Goal: Task Accomplishment & Management: Manage account settings

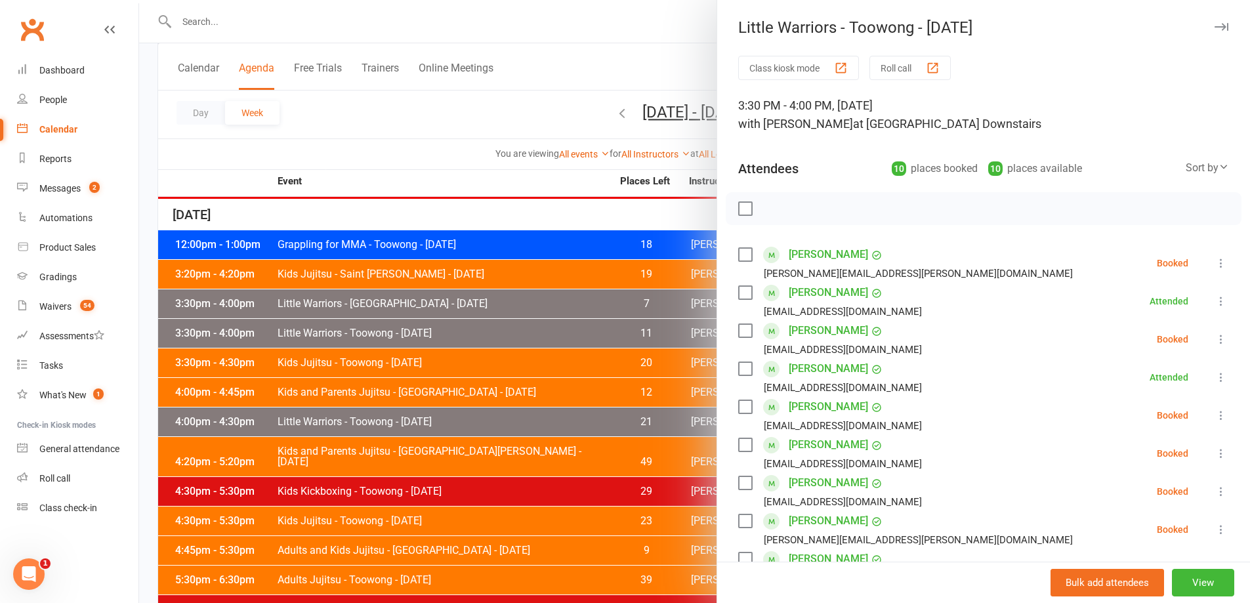
scroll to position [175, 0]
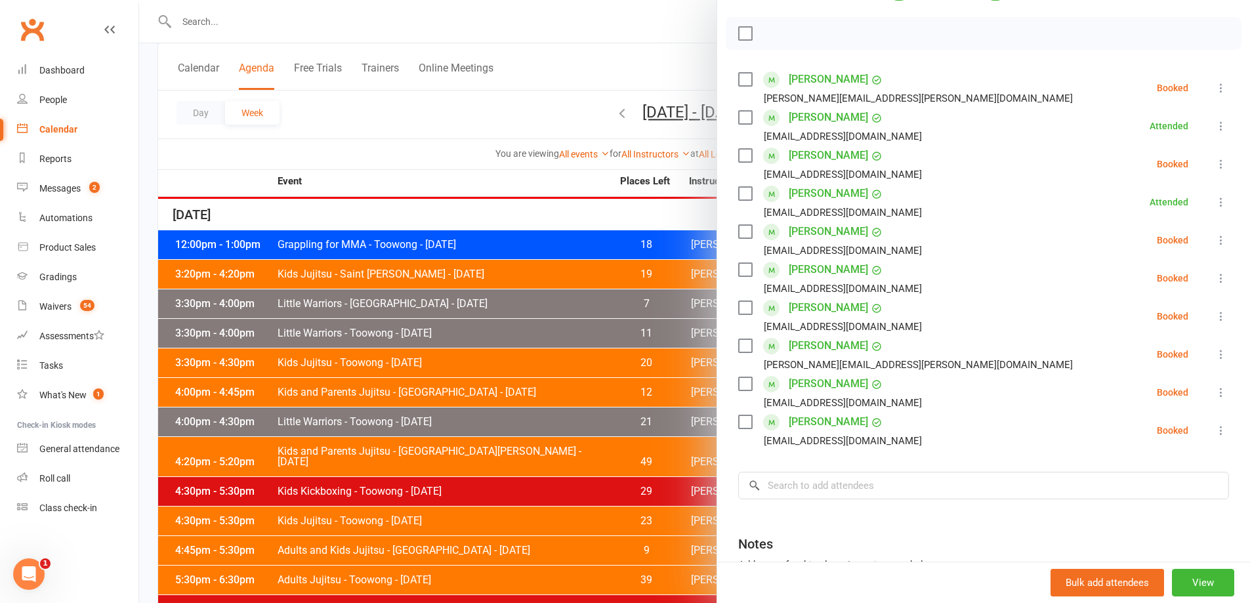
click at [1214, 275] on icon at bounding box center [1220, 278] width 13 height 13
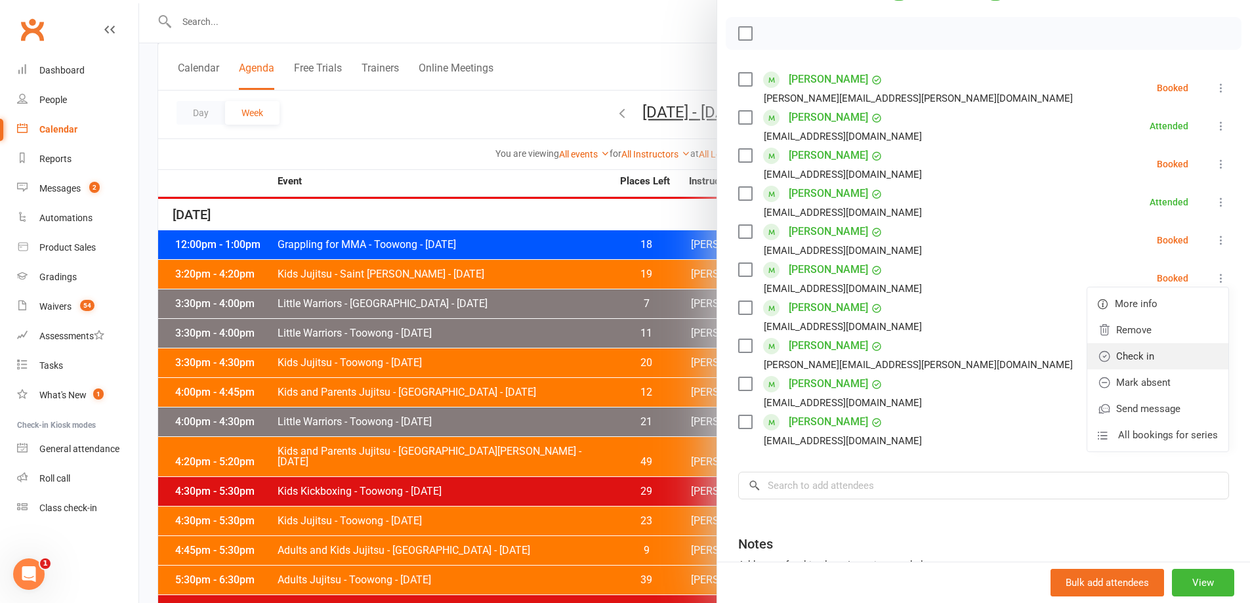
click at [1165, 347] on link "Check in" at bounding box center [1157, 356] width 141 height 26
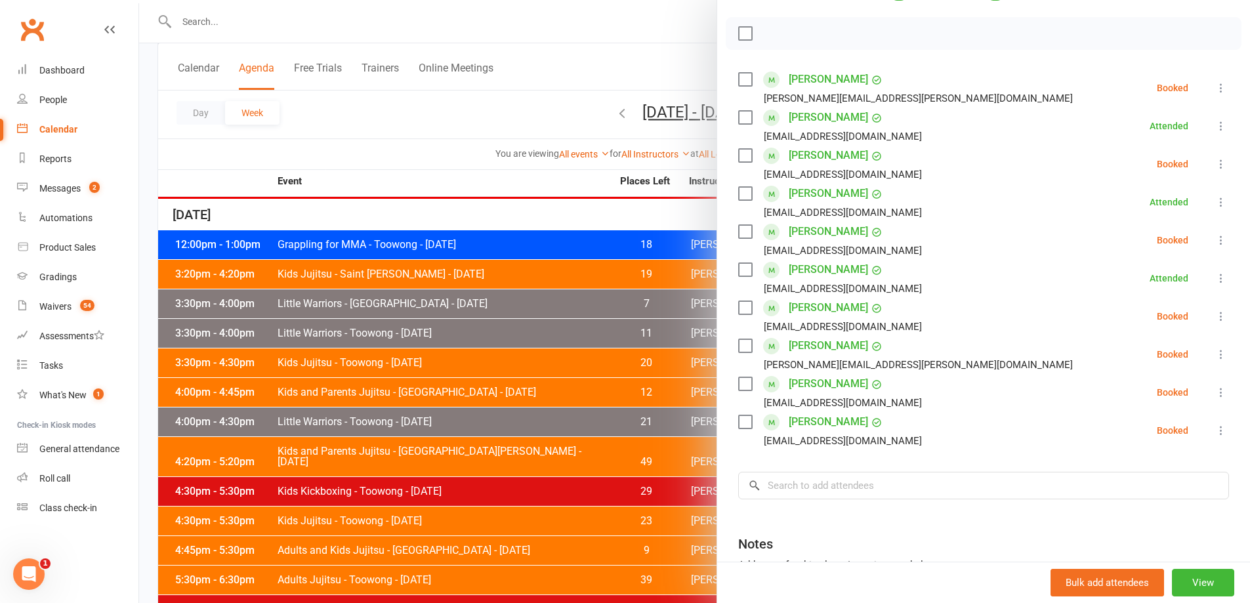
click at [1214, 311] on icon at bounding box center [1220, 316] width 13 height 13
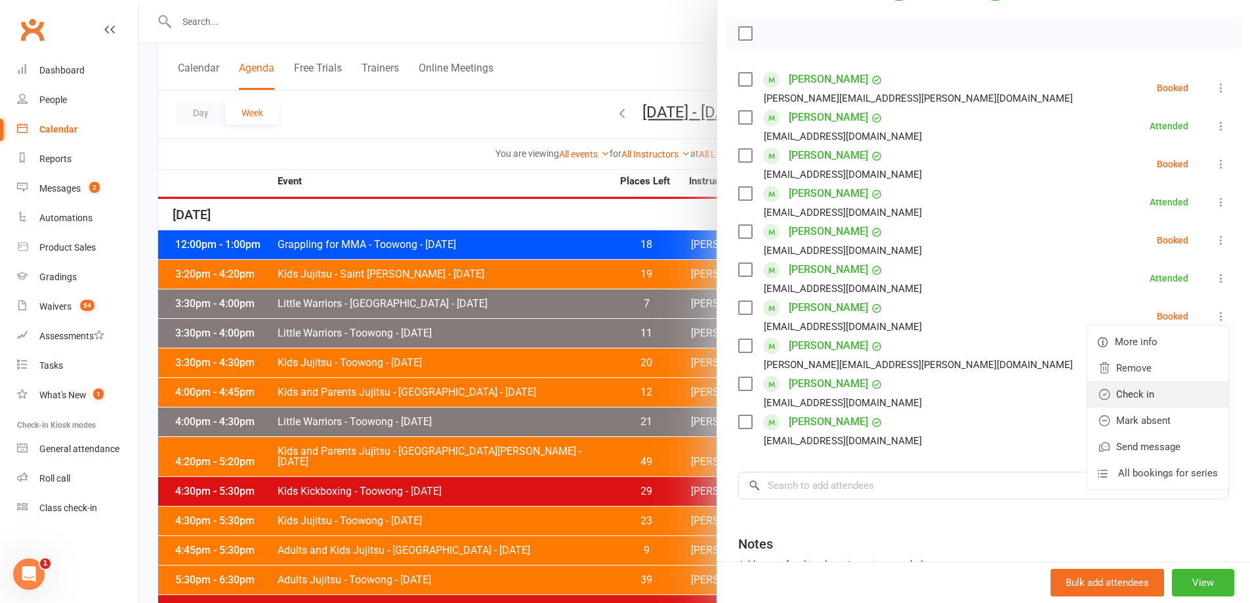
click at [1143, 396] on link "Check in" at bounding box center [1157, 394] width 141 height 26
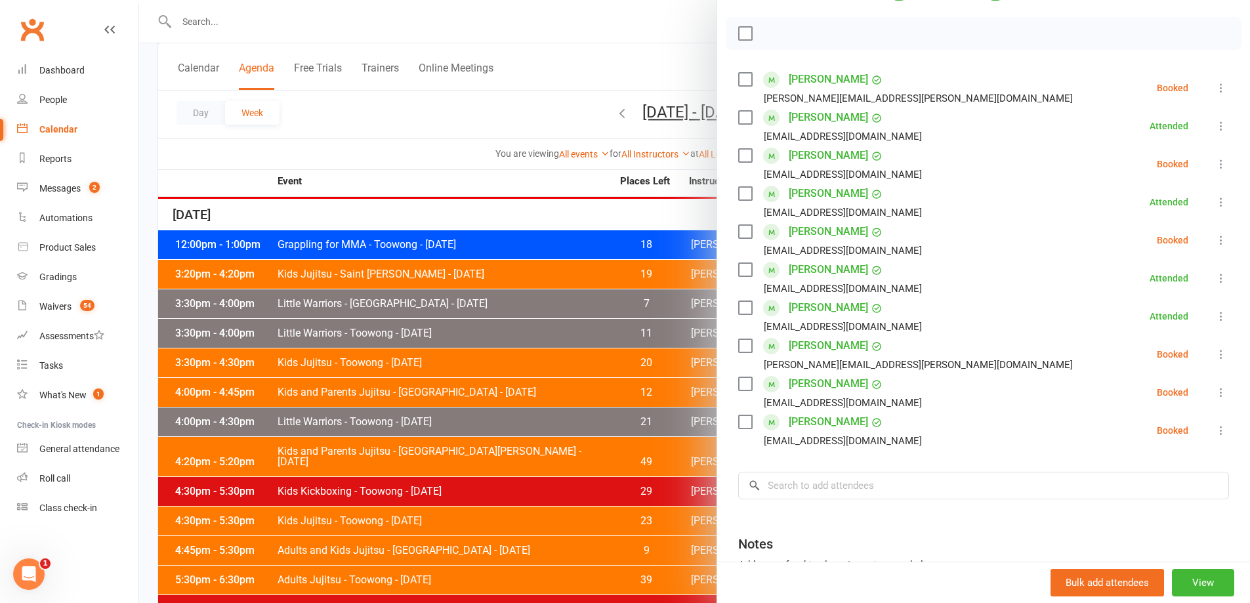
drag, startPoint x: 1208, startPoint y: 395, endPoint x: 1195, endPoint y: 394, distance: 13.2
click at [1213, 395] on button at bounding box center [1221, 392] width 16 height 16
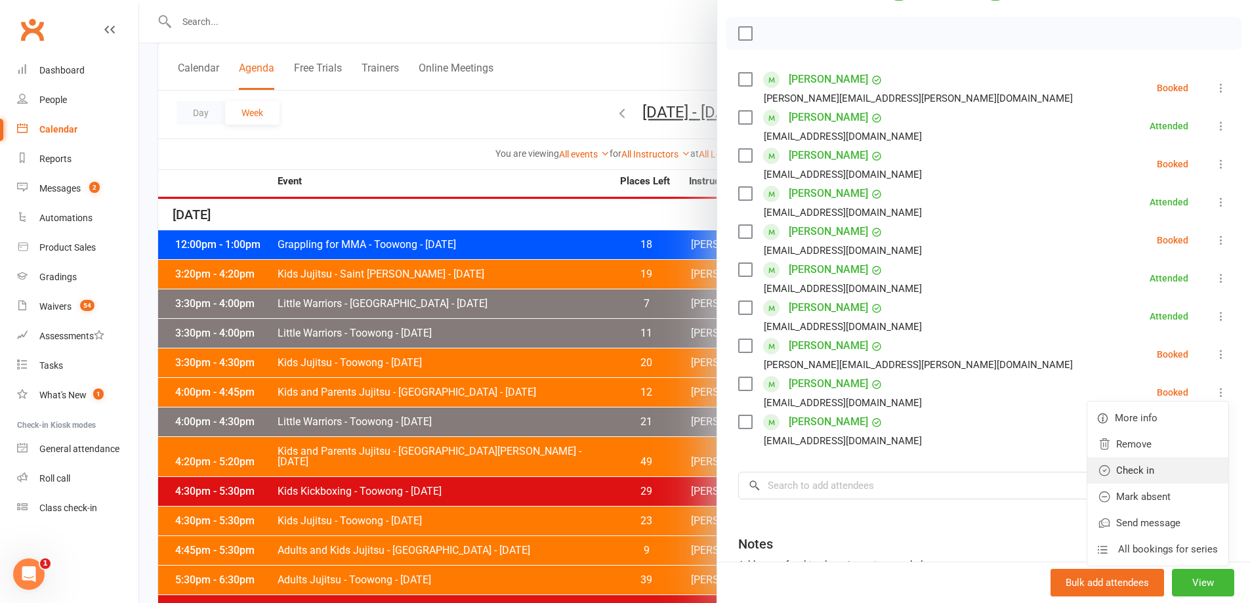
click at [1154, 475] on link "Check in" at bounding box center [1157, 470] width 141 height 26
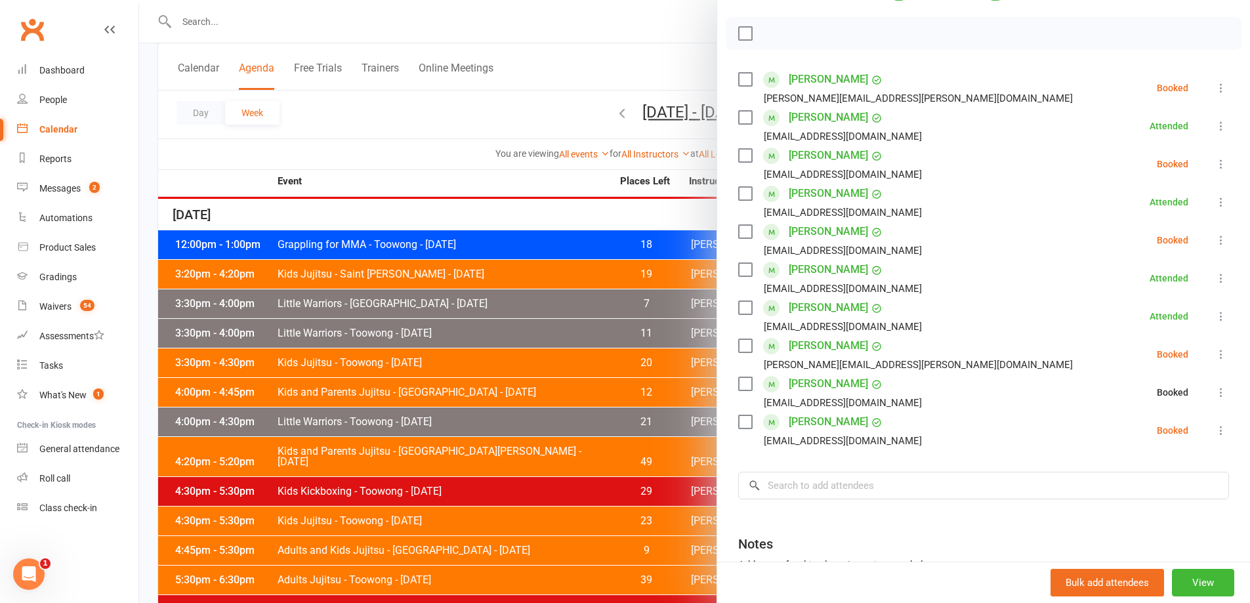
click at [1213, 437] on button at bounding box center [1221, 430] width 16 height 16
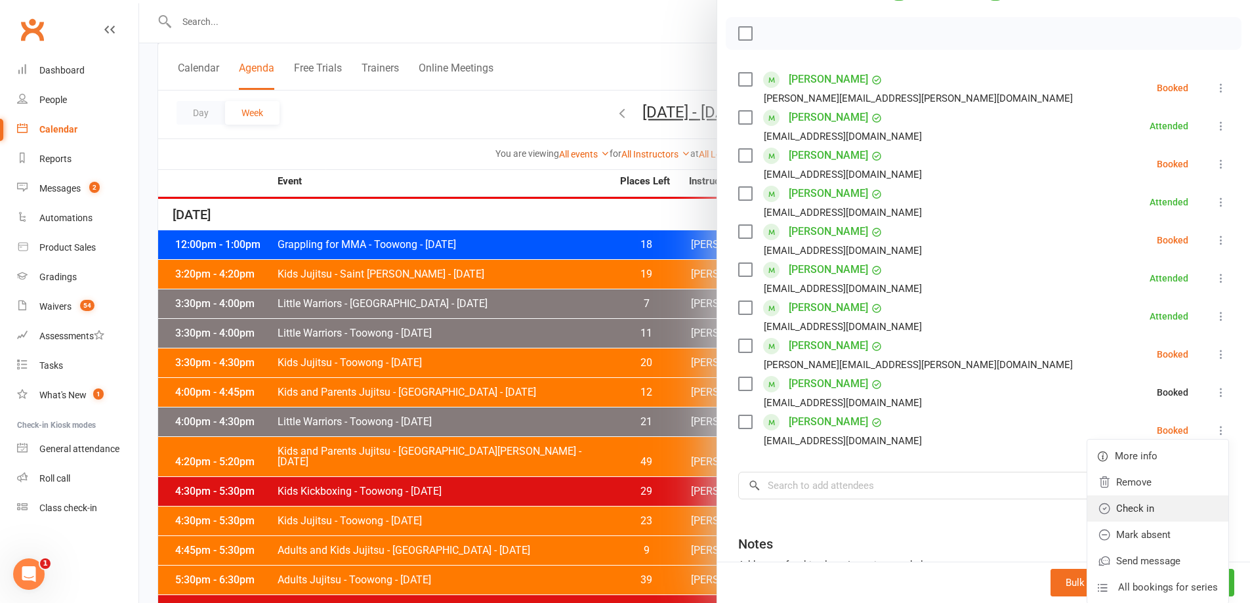
click at [1164, 500] on link "Check in" at bounding box center [1157, 508] width 141 height 26
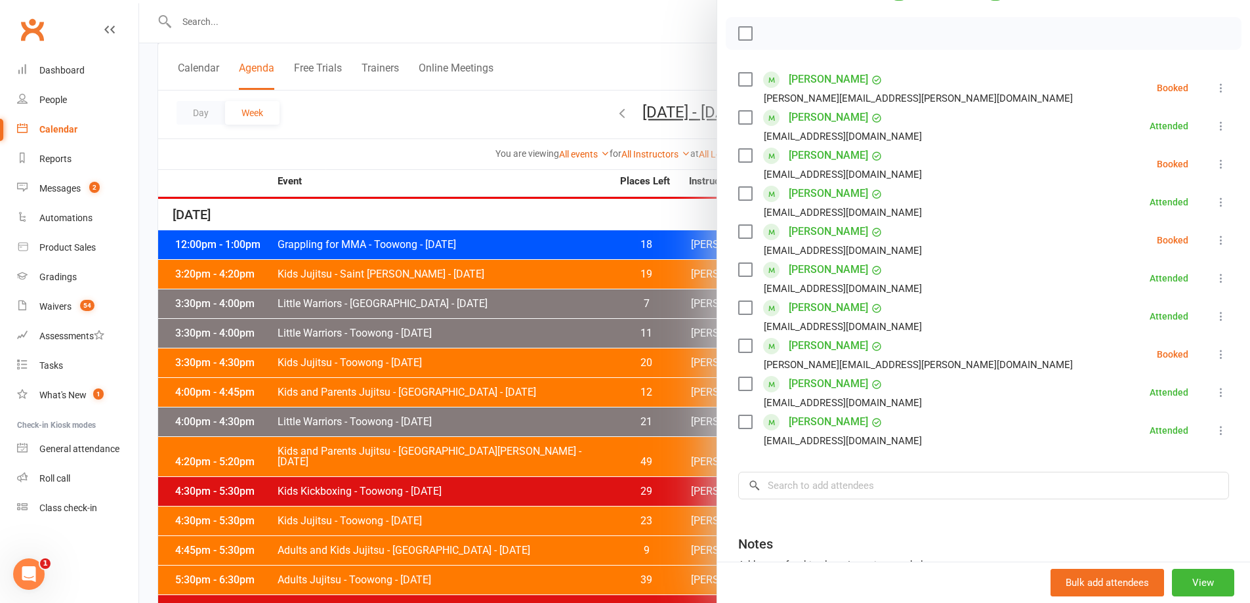
click at [1213, 87] on button at bounding box center [1221, 88] width 16 height 16
click at [1139, 169] on link "Check in" at bounding box center [1157, 166] width 141 height 26
click at [1214, 353] on icon at bounding box center [1220, 354] width 13 height 13
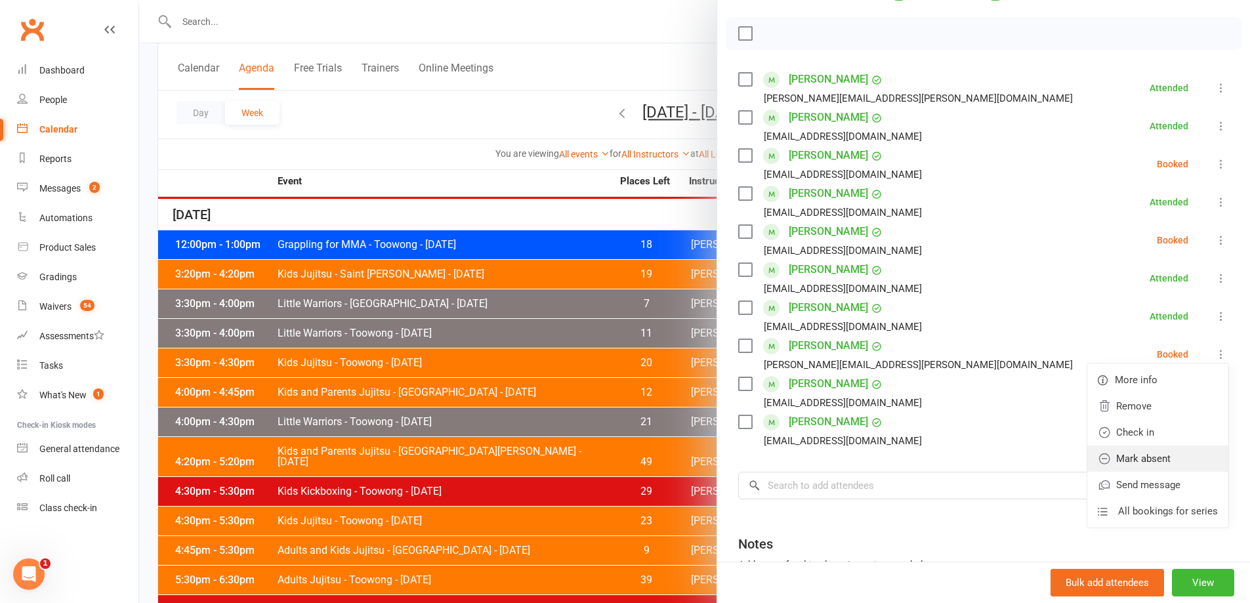
click at [1147, 461] on link "Mark absent" at bounding box center [1157, 458] width 141 height 26
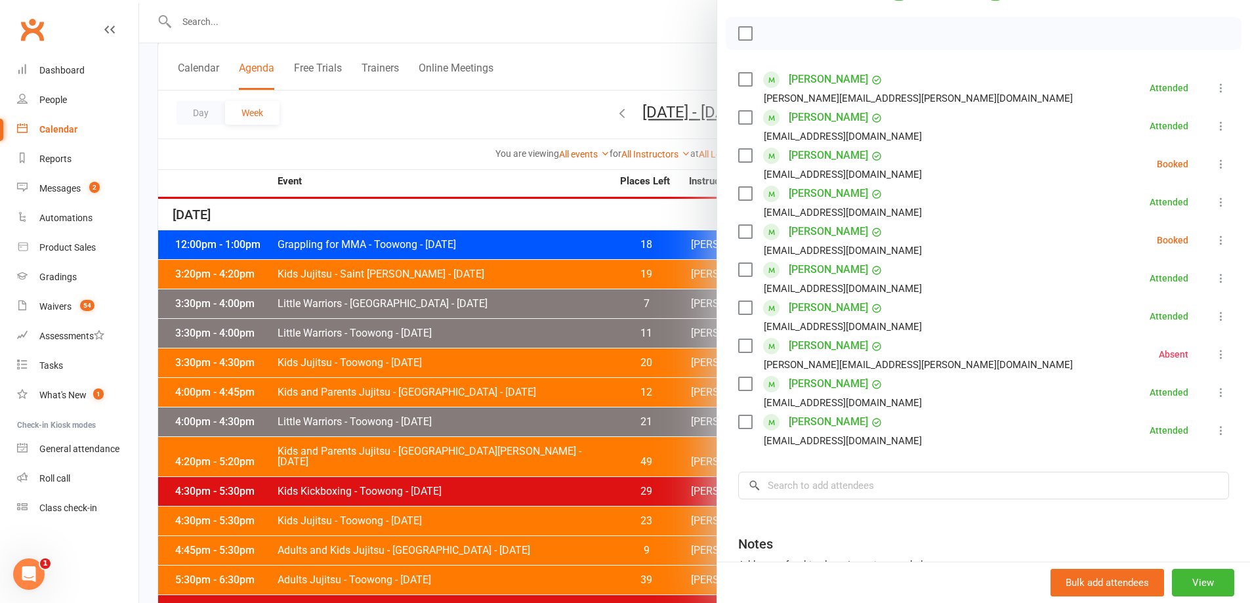
click at [1214, 240] on icon at bounding box center [1220, 240] width 13 height 13
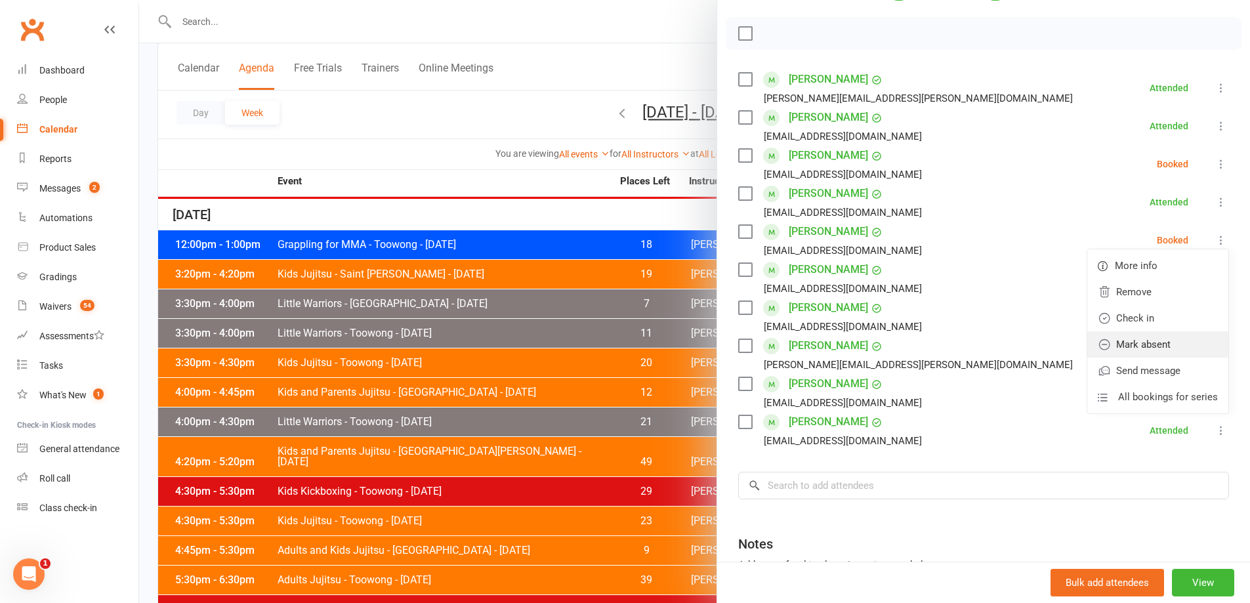
click at [1152, 338] on link "Mark absent" at bounding box center [1157, 344] width 141 height 26
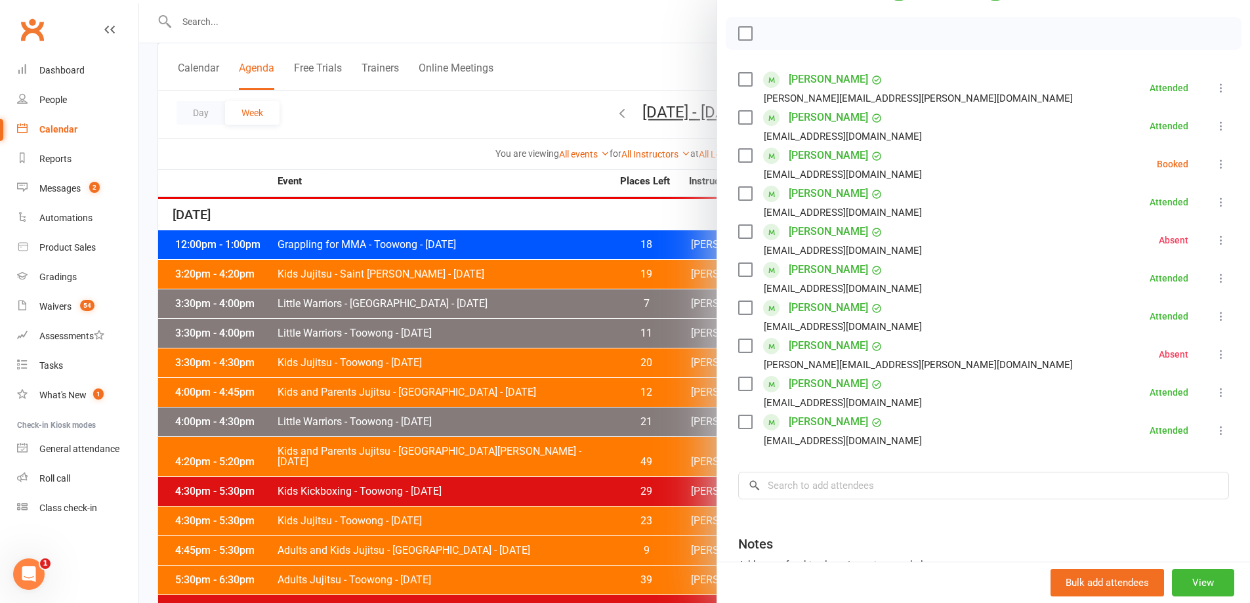
drag, startPoint x: 1204, startPoint y: 163, endPoint x: 1172, endPoint y: 197, distance: 46.4
click at [1214, 163] on icon at bounding box center [1220, 163] width 13 height 13
click at [1125, 268] on link "Mark absent" at bounding box center [1157, 268] width 141 height 26
click at [977, 499] on input "search" at bounding box center [983, 486] width 491 height 28
type input "anuska"
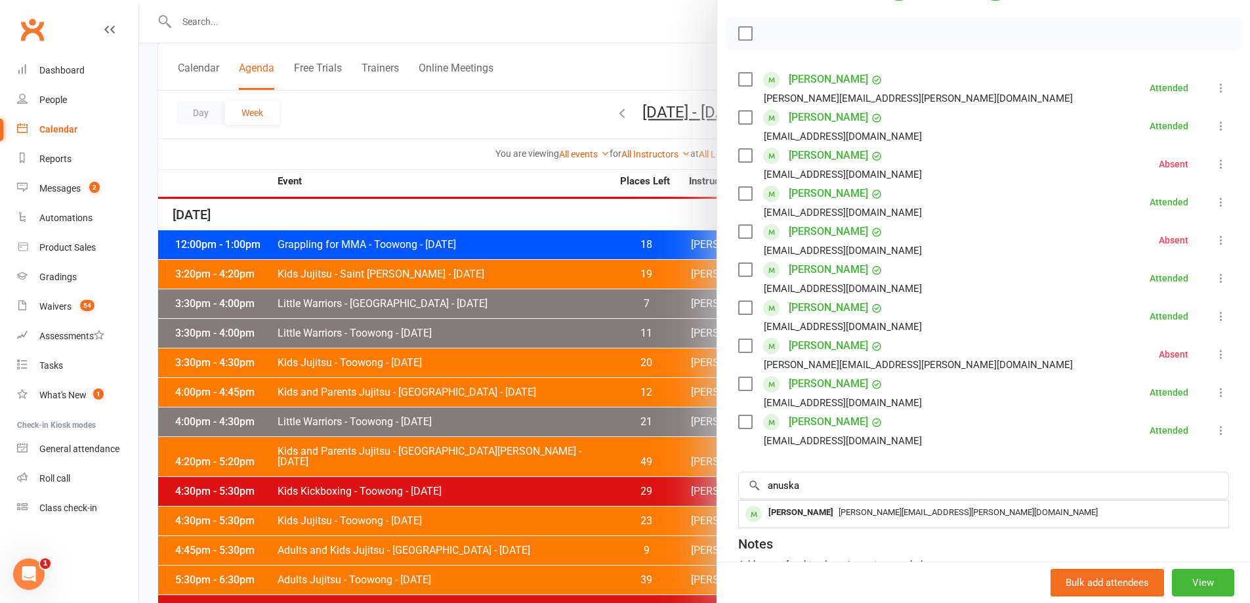
click at [940, 529] on div "Notes" at bounding box center [983, 541] width 491 height 32
click at [935, 514] on div "Class kiosk mode Roll call 3:30 PM - 4:00 PM, [DATE] with [PERSON_NAME] at [GEO…" at bounding box center [983, 283] width 533 height 804
click at [912, 487] on input "search" at bounding box center [983, 486] width 491 height 28
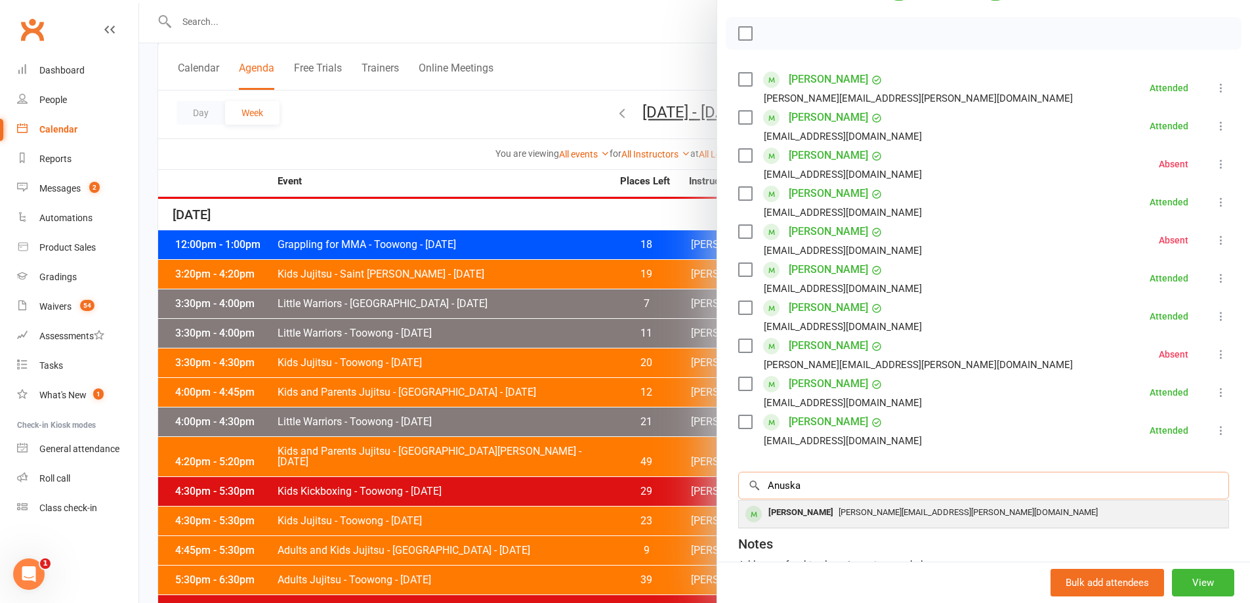
type input "Anuska"
click at [875, 512] on span "[PERSON_NAME][EMAIL_ADDRESS][PERSON_NAME][DOMAIN_NAME]" at bounding box center [967, 512] width 259 height 10
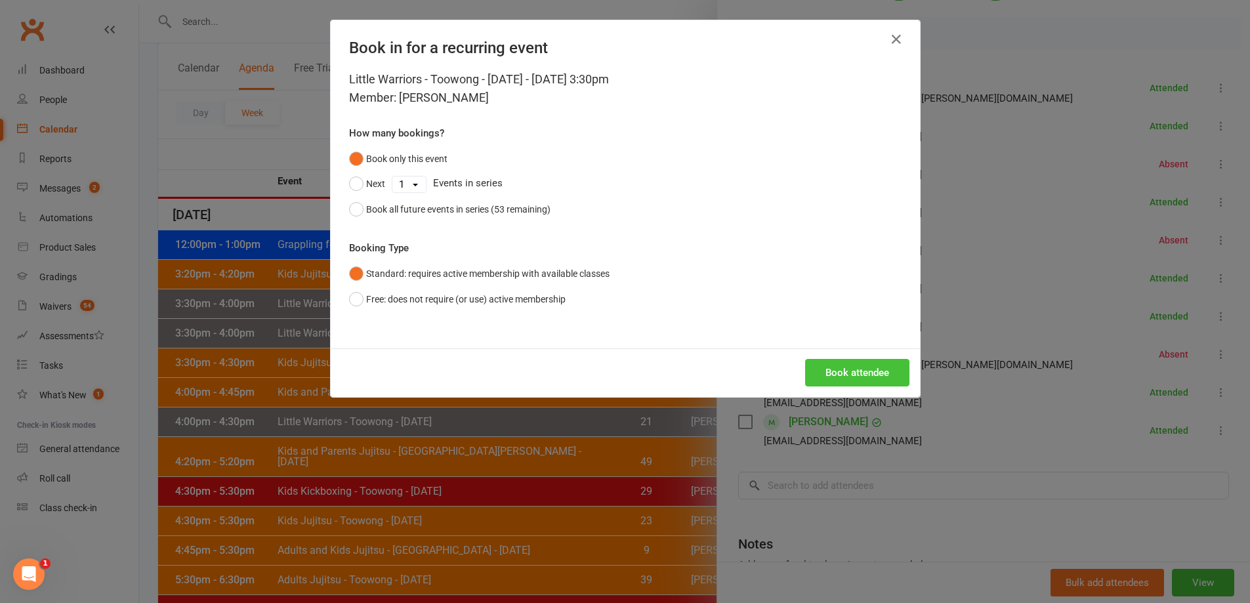
click at [835, 363] on button "Book attendee" at bounding box center [857, 373] width 104 height 28
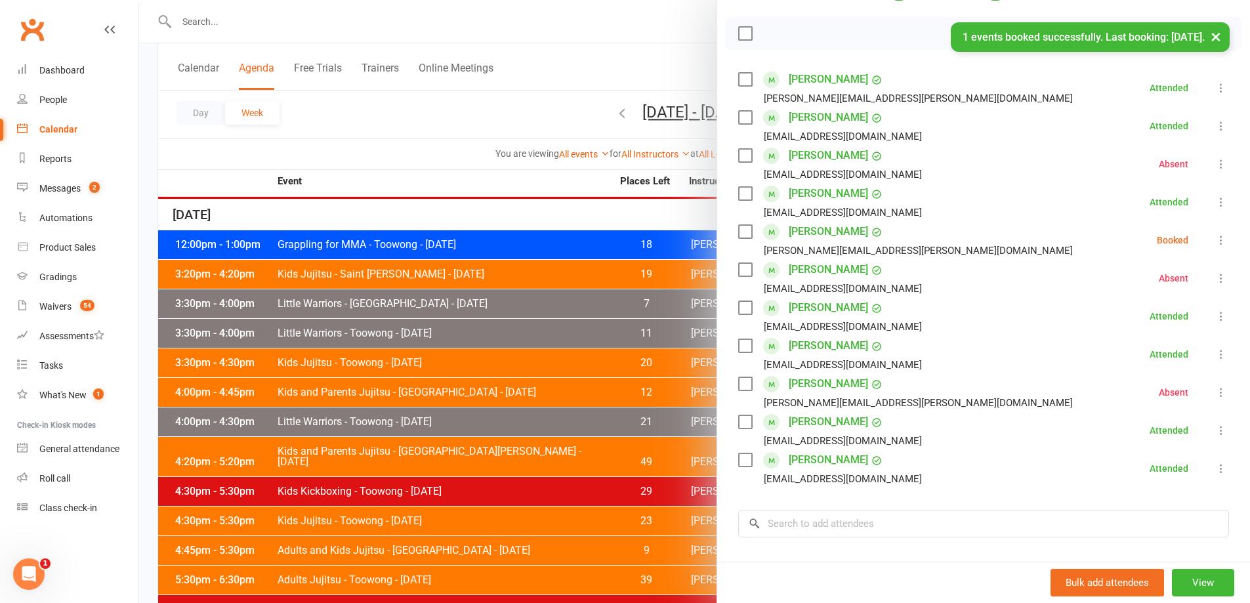
click at [1214, 239] on icon at bounding box center [1220, 240] width 13 height 13
click at [1097, 325] on icon at bounding box center [1103, 318] width 13 height 13
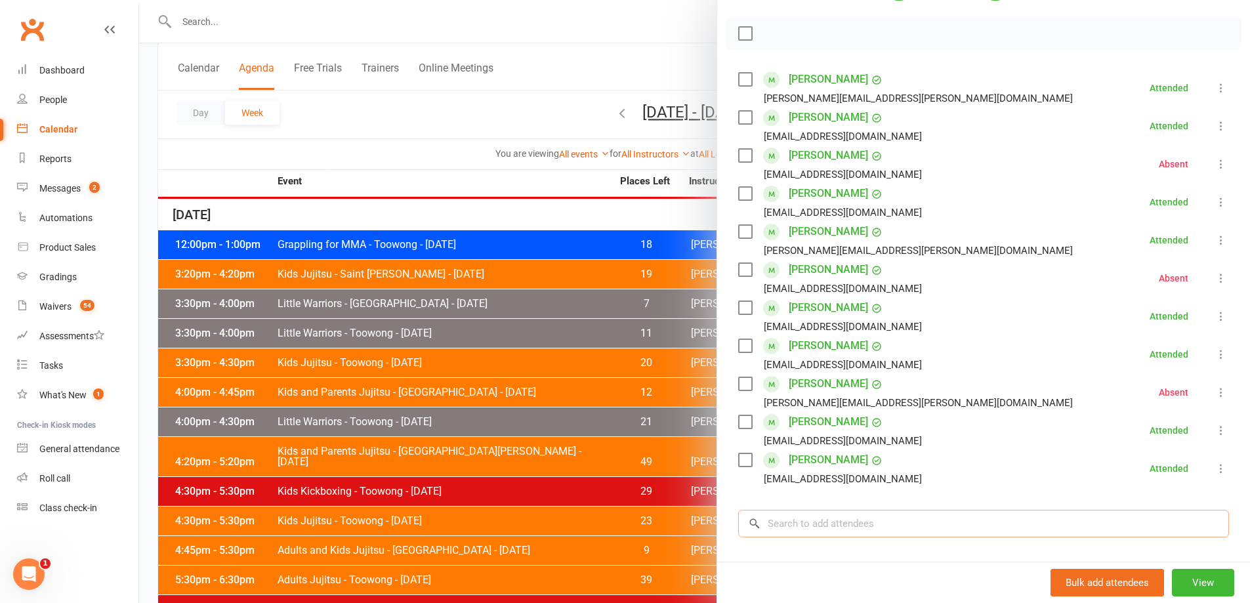
click at [838, 520] on input "search" at bounding box center [983, 524] width 491 height 28
type input "Yeseti"
click at [185, 12] on div at bounding box center [694, 301] width 1110 height 603
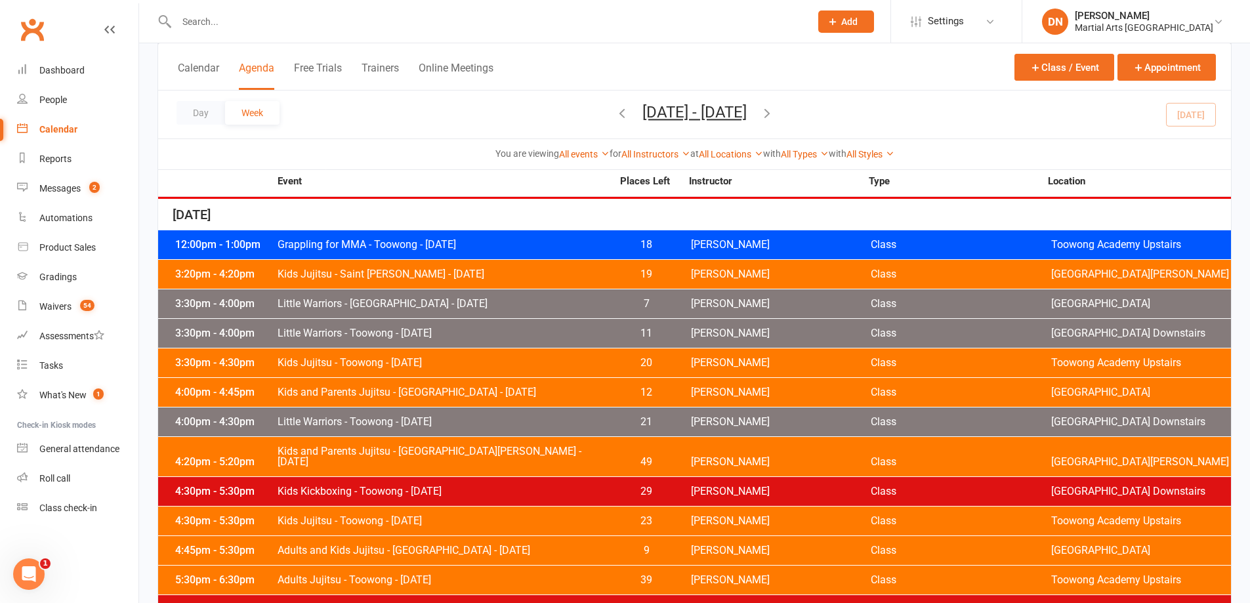
click at [198, 26] on input "text" at bounding box center [487, 21] width 628 height 18
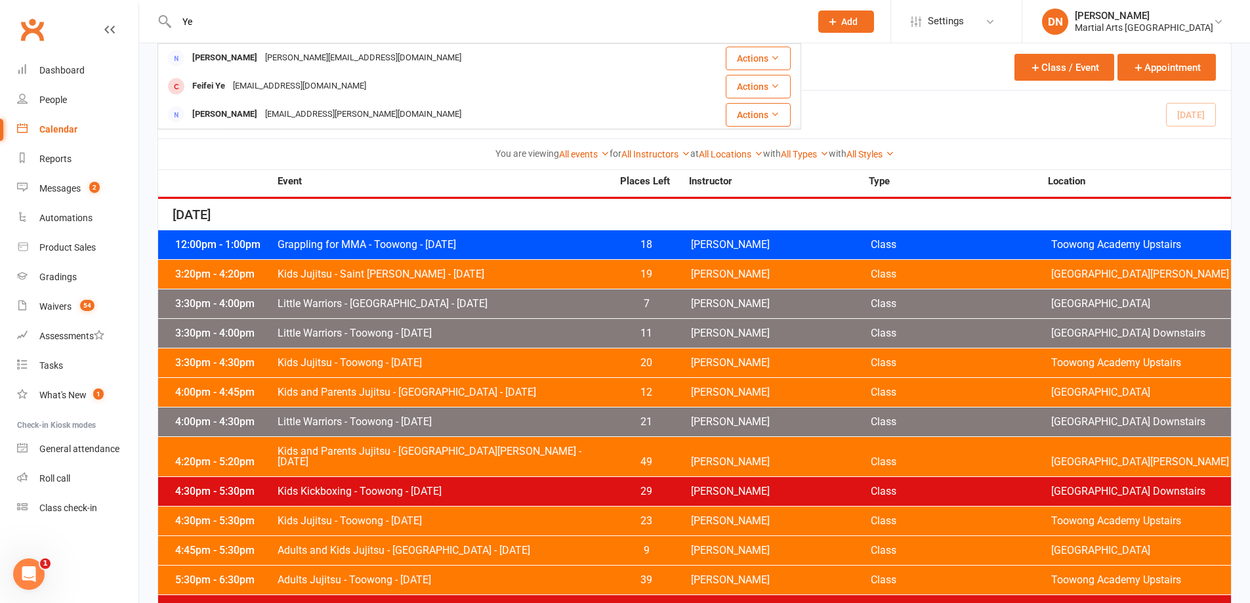
type input "Y"
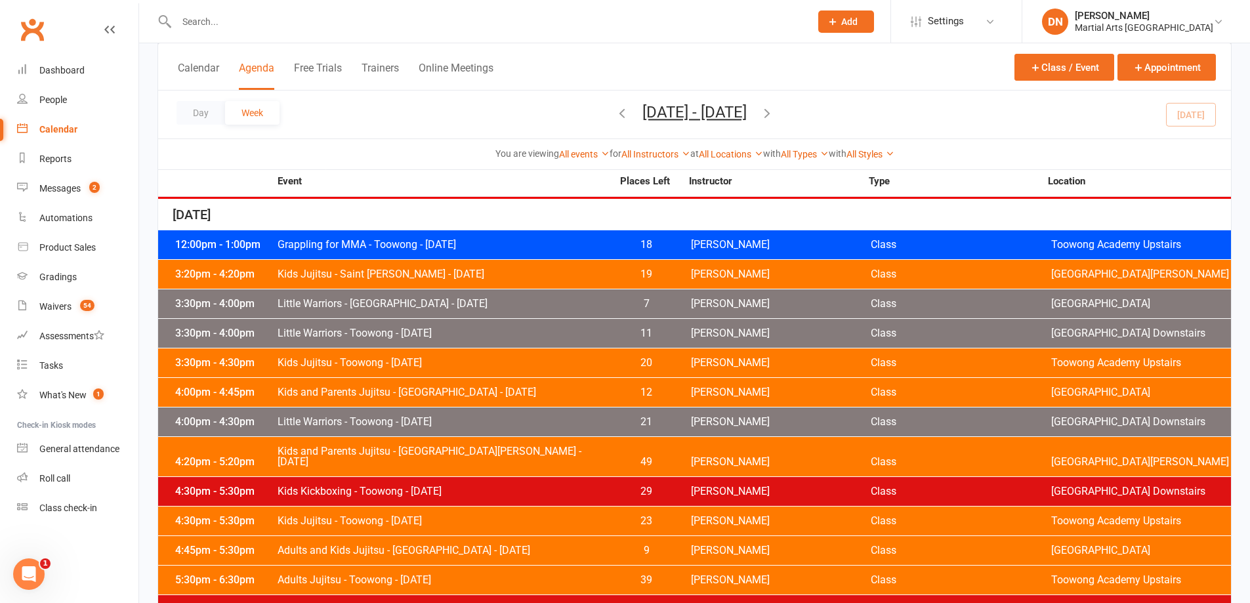
click at [615, 107] on icon "button" at bounding box center [622, 113] width 14 height 14
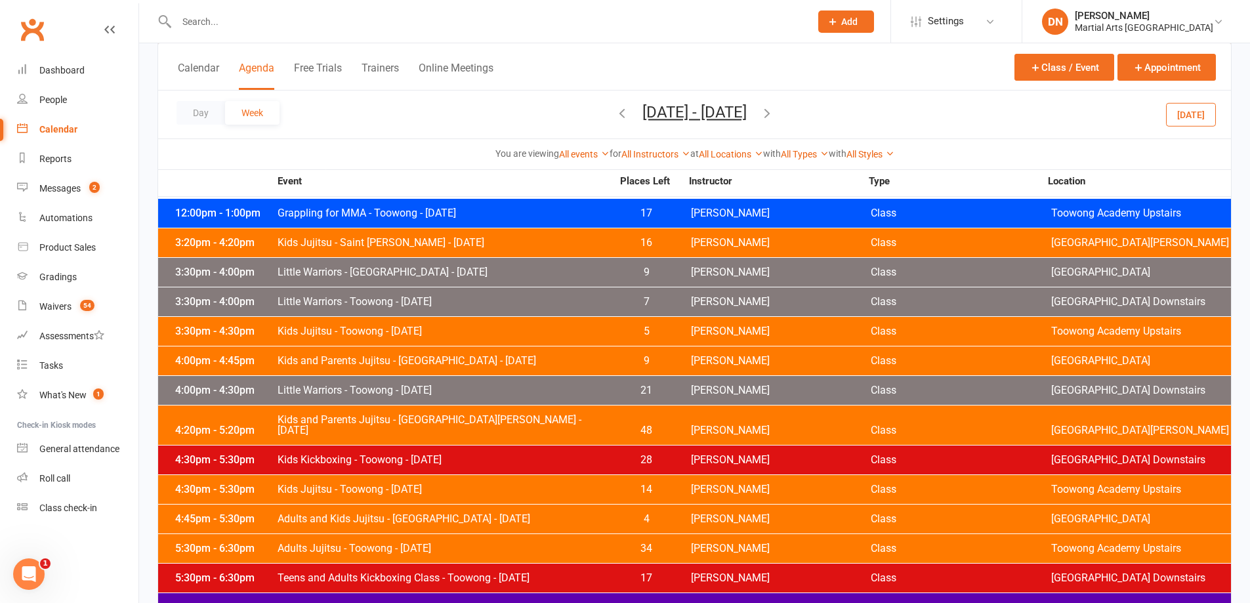
scroll to position [437, 0]
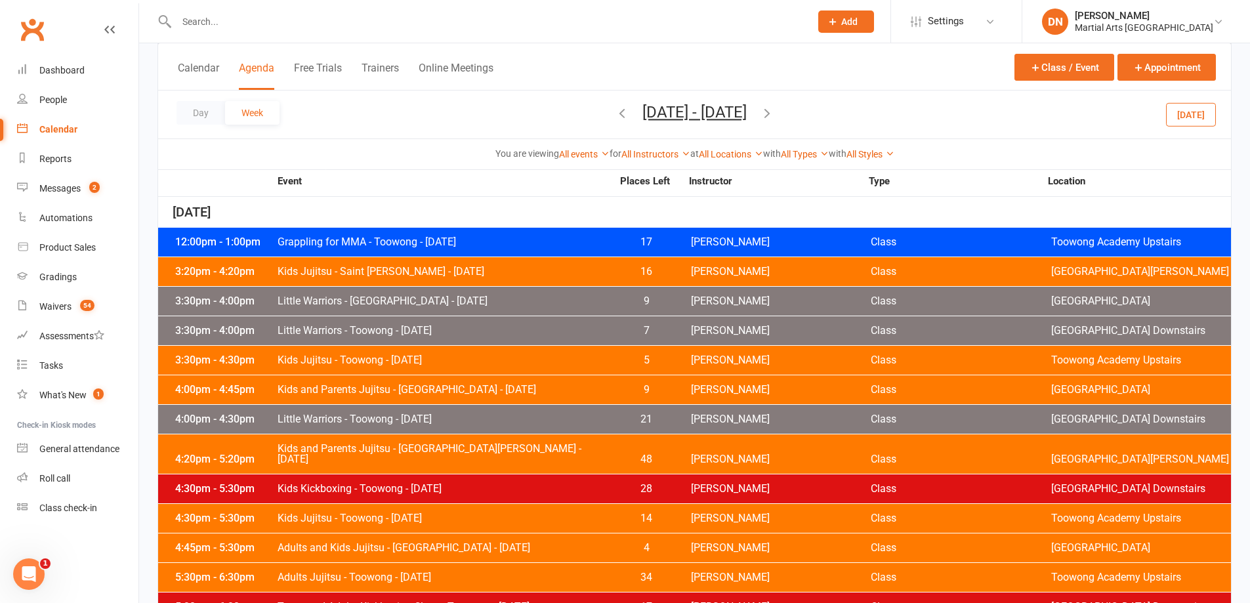
click at [731, 326] on span "[PERSON_NAME]" at bounding box center [781, 330] width 180 height 10
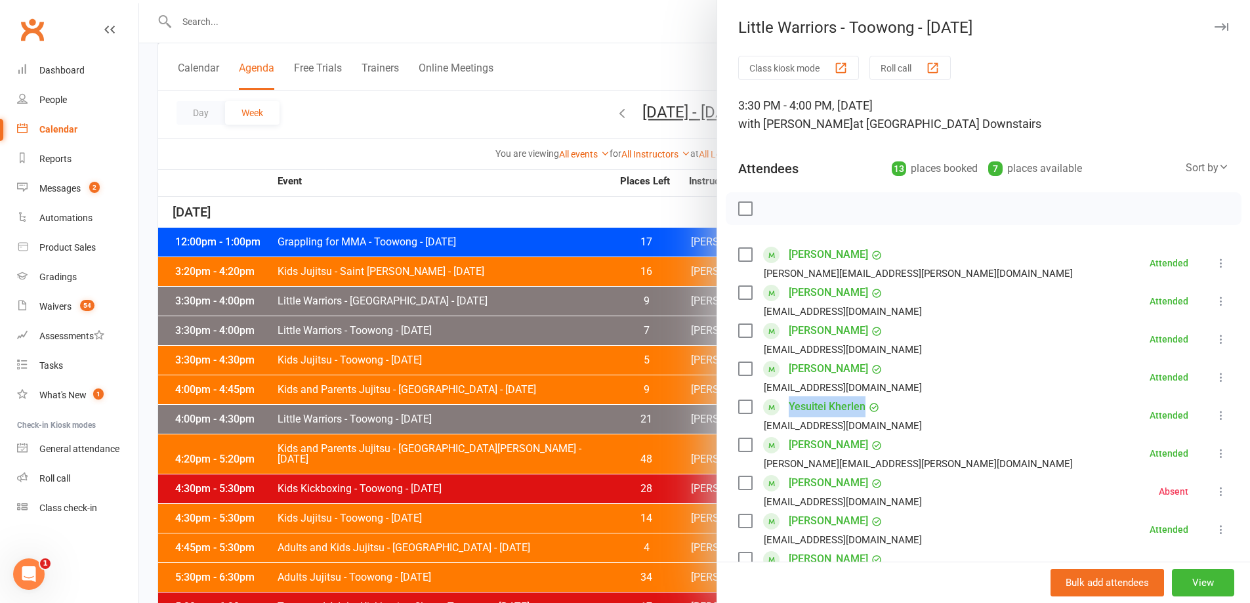
drag, startPoint x: 868, startPoint y: 406, endPoint x: 785, endPoint y: 410, distance: 83.4
click at [788, 410] on div "Yesuitei Kherlen" at bounding box center [833, 406] width 91 height 21
copy link "Yesuitei Kherlen"
click at [376, 192] on div at bounding box center [694, 301] width 1110 height 603
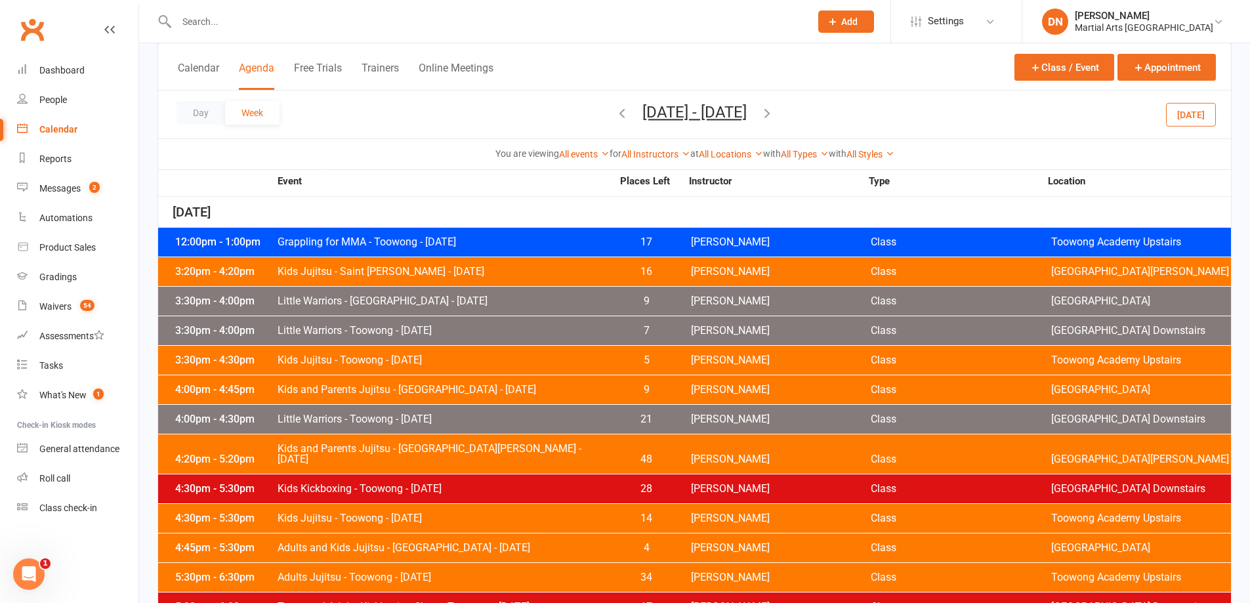
click at [1202, 115] on button "[DATE]" at bounding box center [1191, 114] width 50 height 24
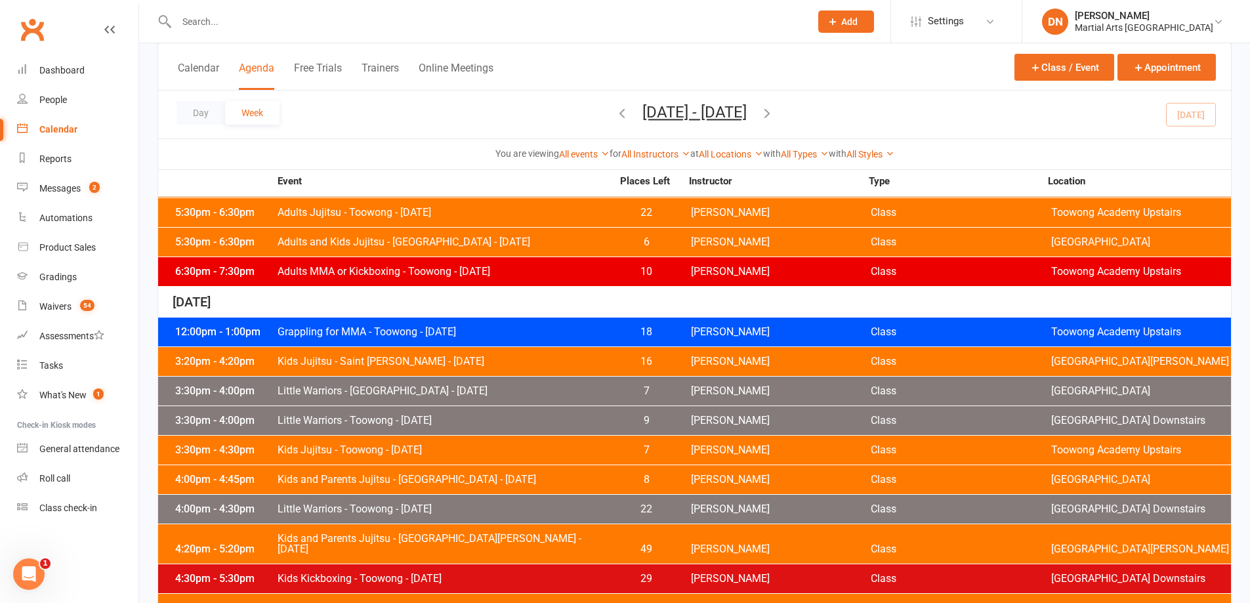
scroll to position [525, 0]
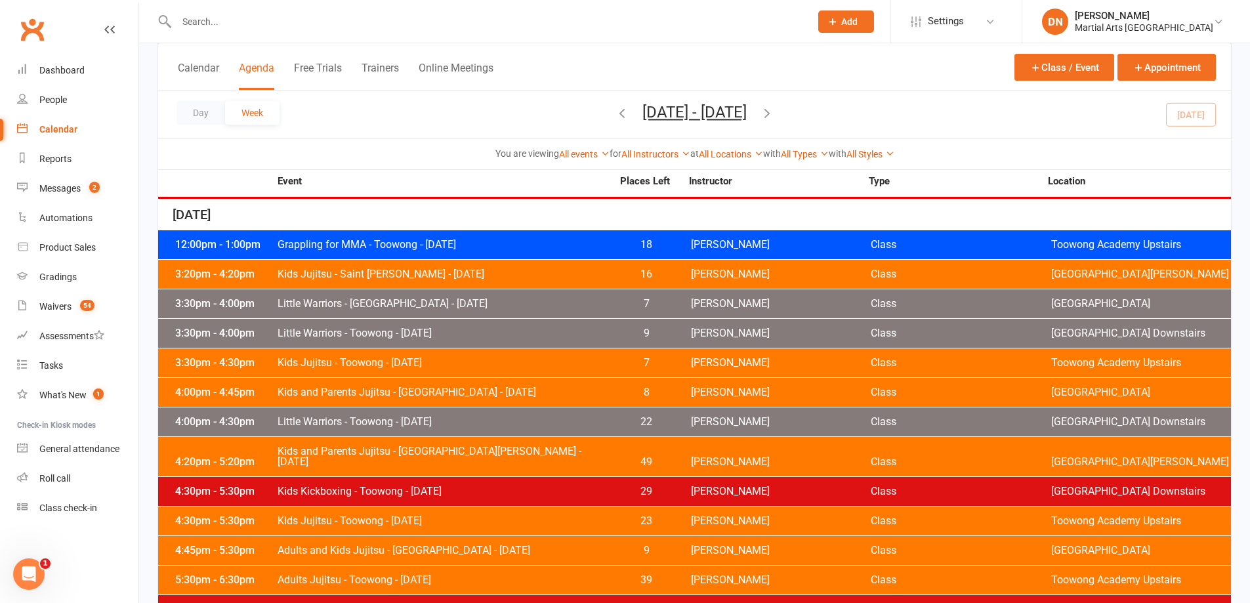
click at [734, 317] on div "3:30pm - 4:00pm Little Warriors - [GEOGRAPHIC_DATA] - [DATE] 7 [PERSON_NAME] Cl…" at bounding box center [694, 303] width 1072 height 29
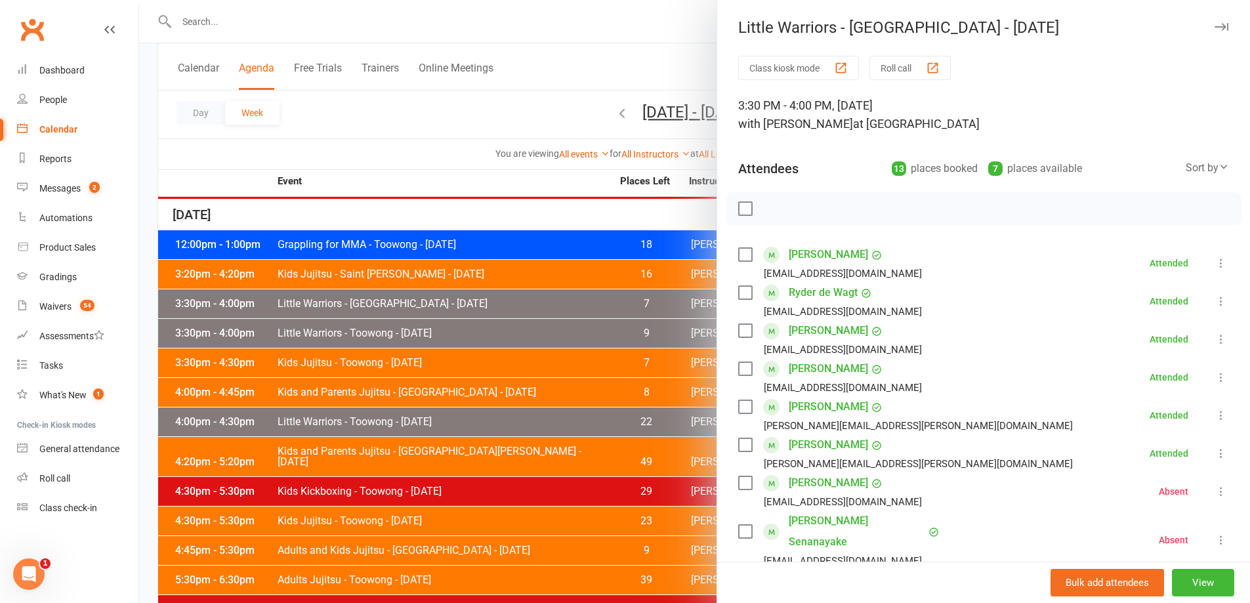
click at [683, 324] on div at bounding box center [694, 301] width 1110 height 603
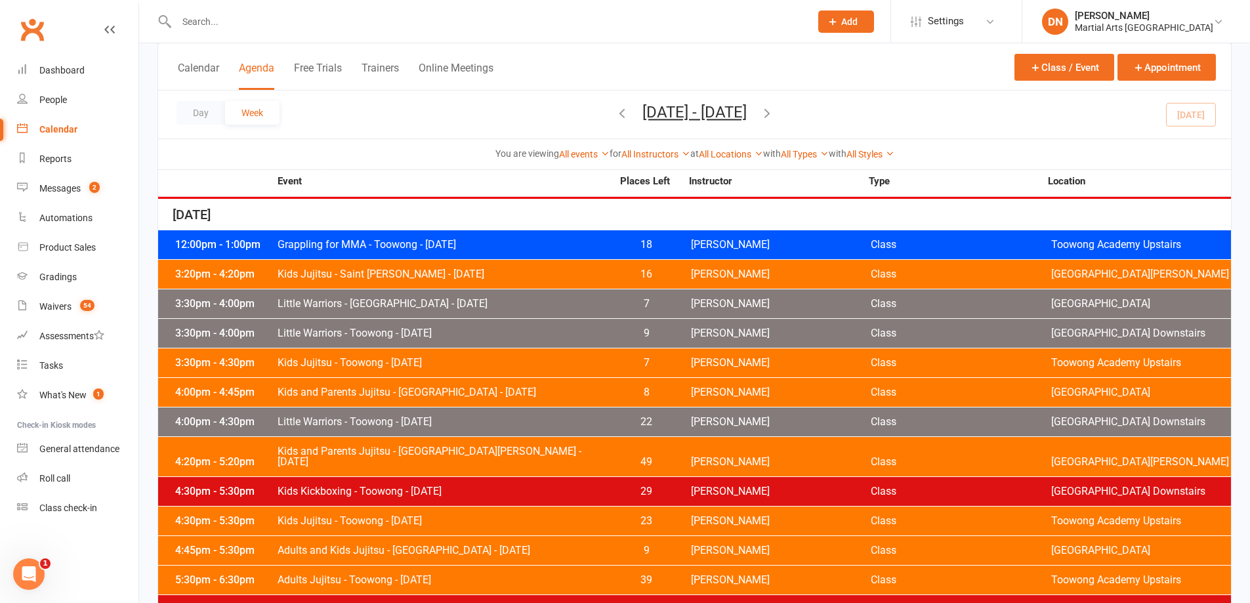
click at [711, 345] on div "3:30pm - 4:00pm Little Warriors - [GEOGRAPHIC_DATA] - [DATE] 9 [PERSON_NAME] Cl…" at bounding box center [694, 333] width 1072 height 29
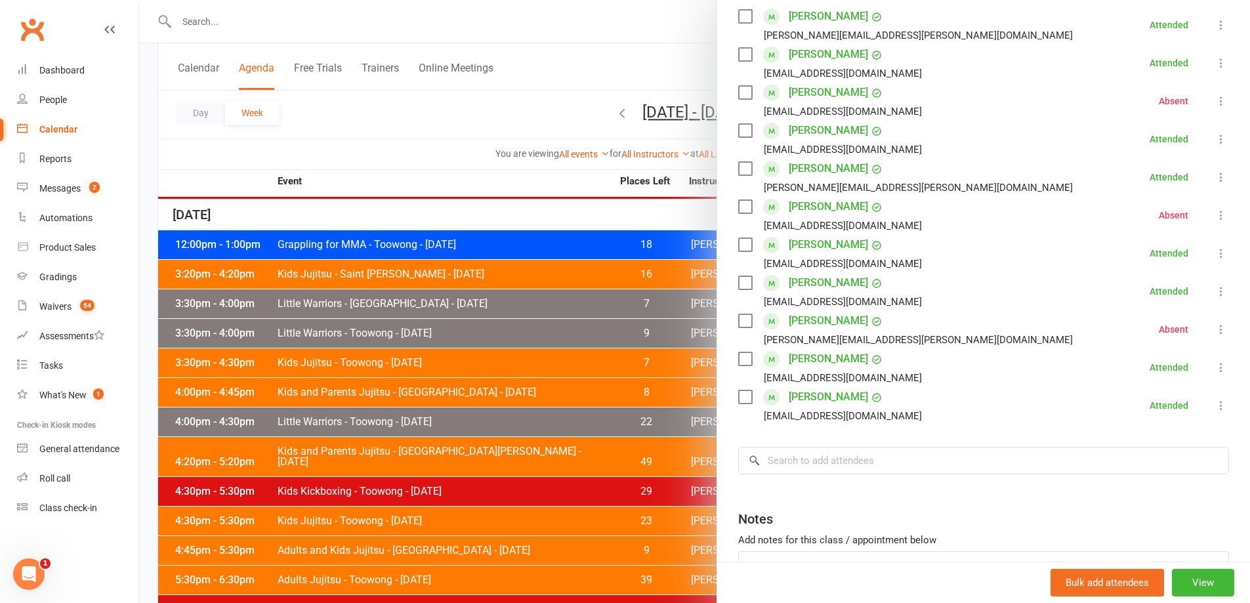
scroll to position [336, 0]
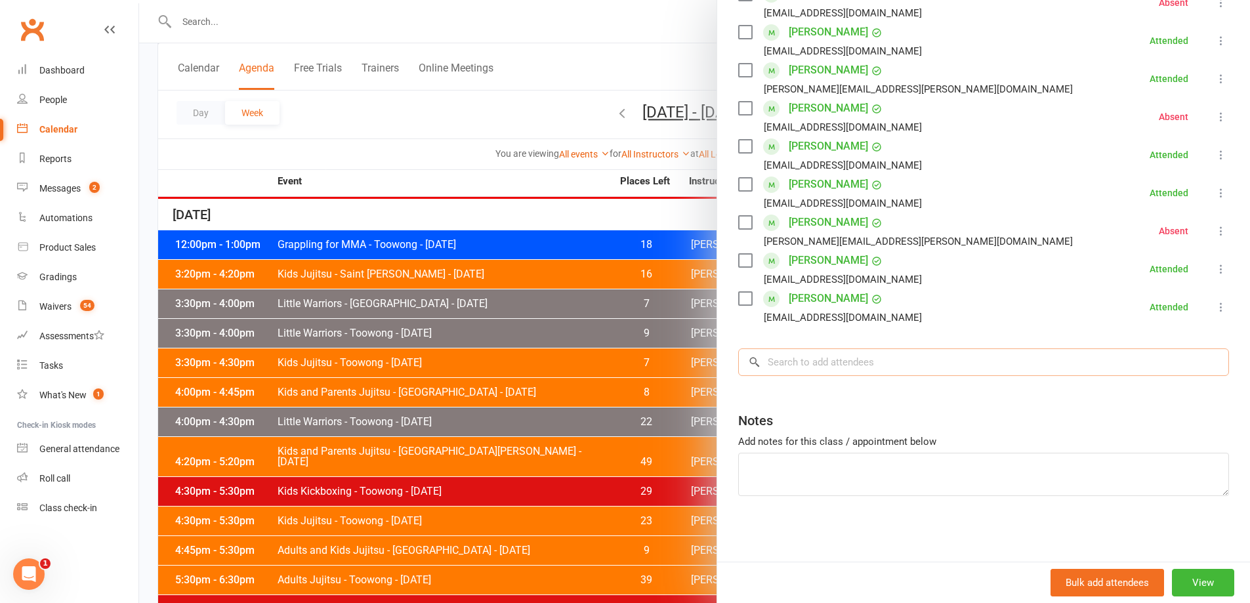
click at [899, 354] on input "search" at bounding box center [983, 362] width 491 height 28
paste input "Yesuitei Kherlen"
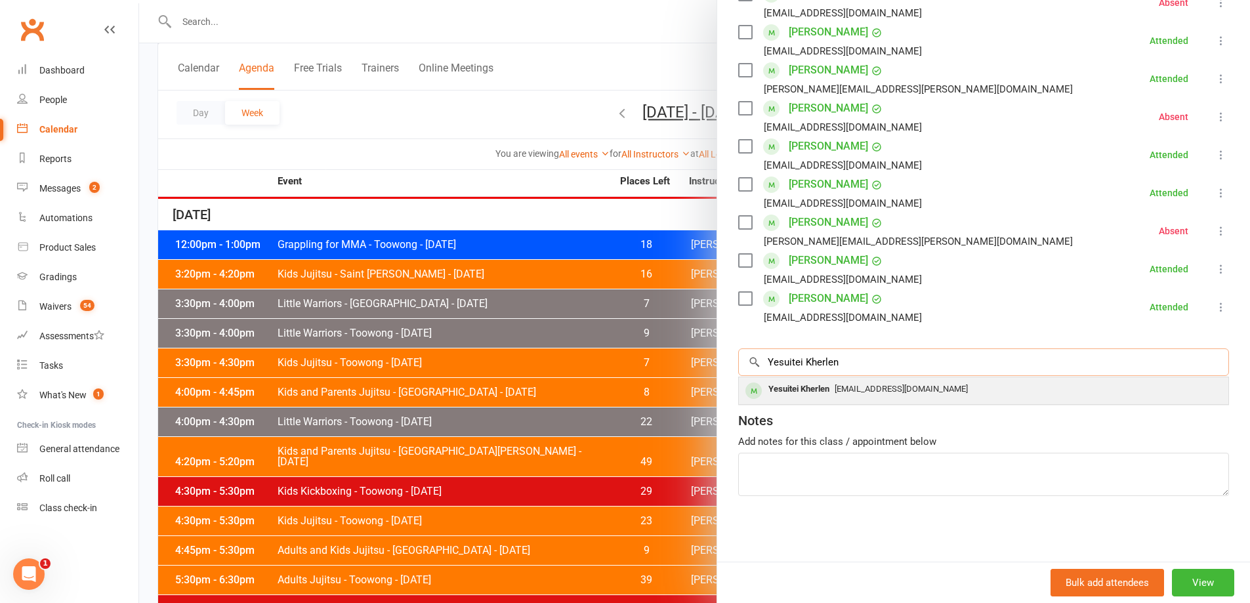
type input "Yesuitei Kherlen"
click at [824, 392] on div "Yesuitei Kherlen" at bounding box center [798, 389] width 71 height 19
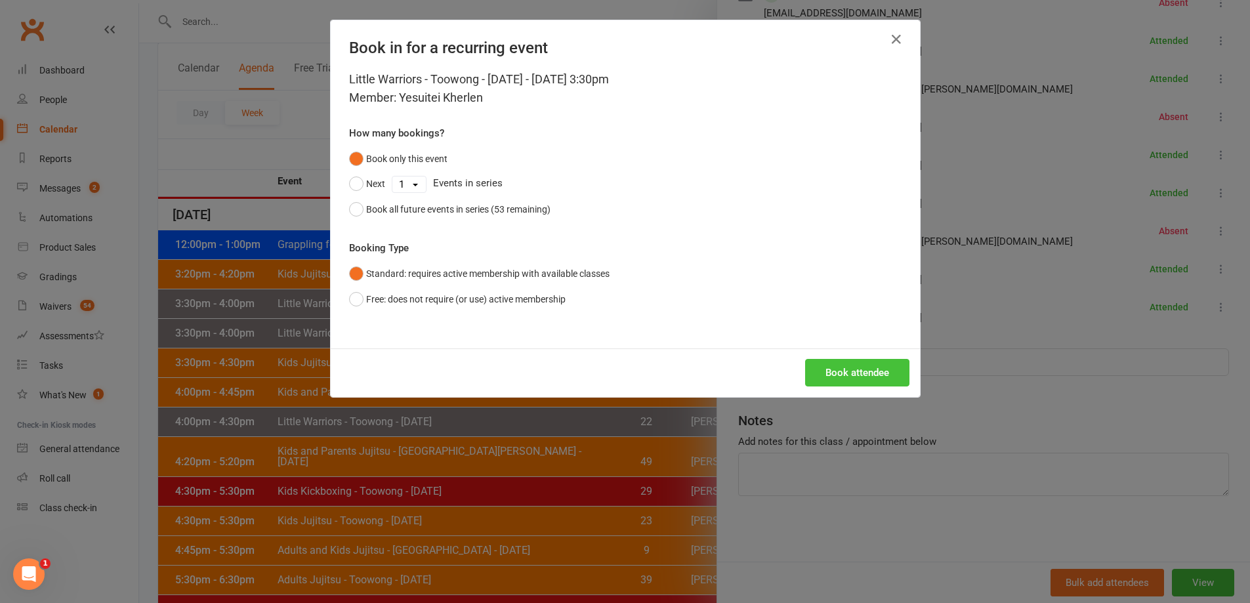
click at [891, 367] on button "Book attendee" at bounding box center [857, 373] width 104 height 28
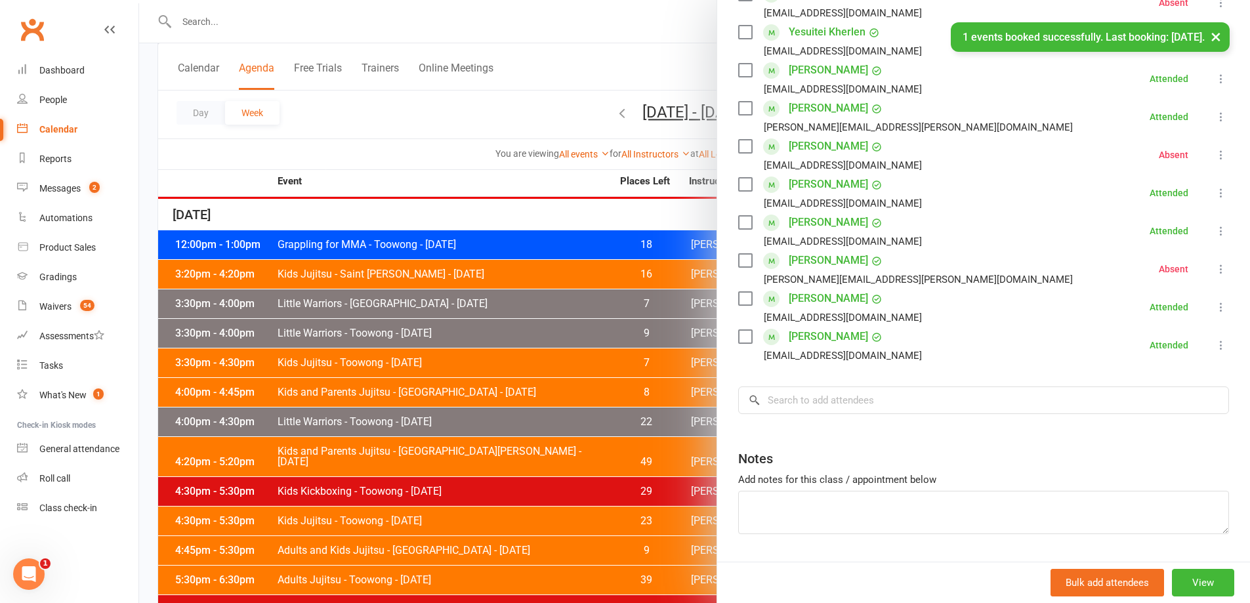
scroll to position [249, 0]
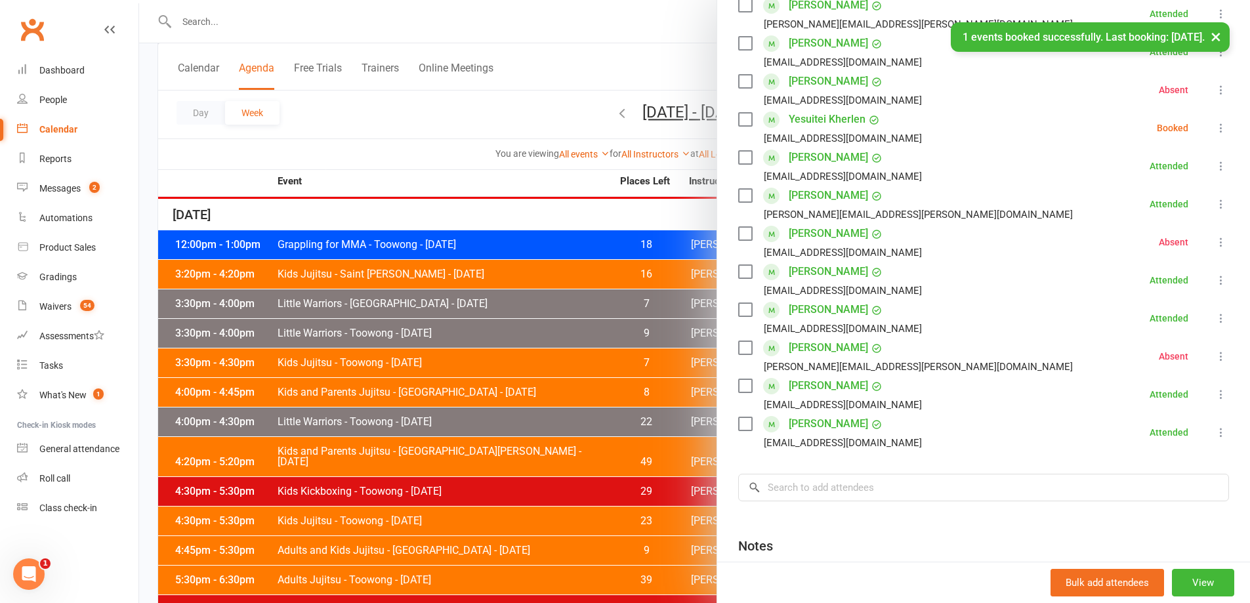
click at [1214, 130] on icon at bounding box center [1220, 127] width 13 height 13
click at [1147, 205] on link "Check in" at bounding box center [1157, 206] width 141 height 26
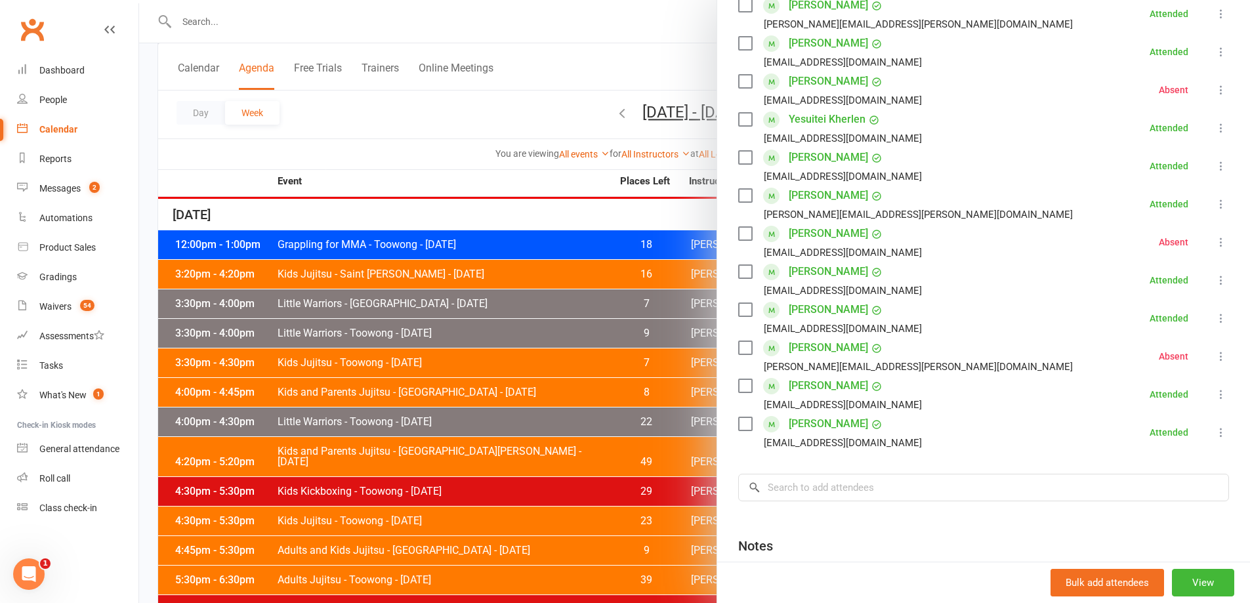
click at [1062, 287] on li "[PERSON_NAME] [EMAIL_ADDRESS][DOMAIN_NAME] Attended More info Remove Mark absen…" at bounding box center [983, 280] width 491 height 38
click at [552, 472] on div at bounding box center [694, 301] width 1110 height 603
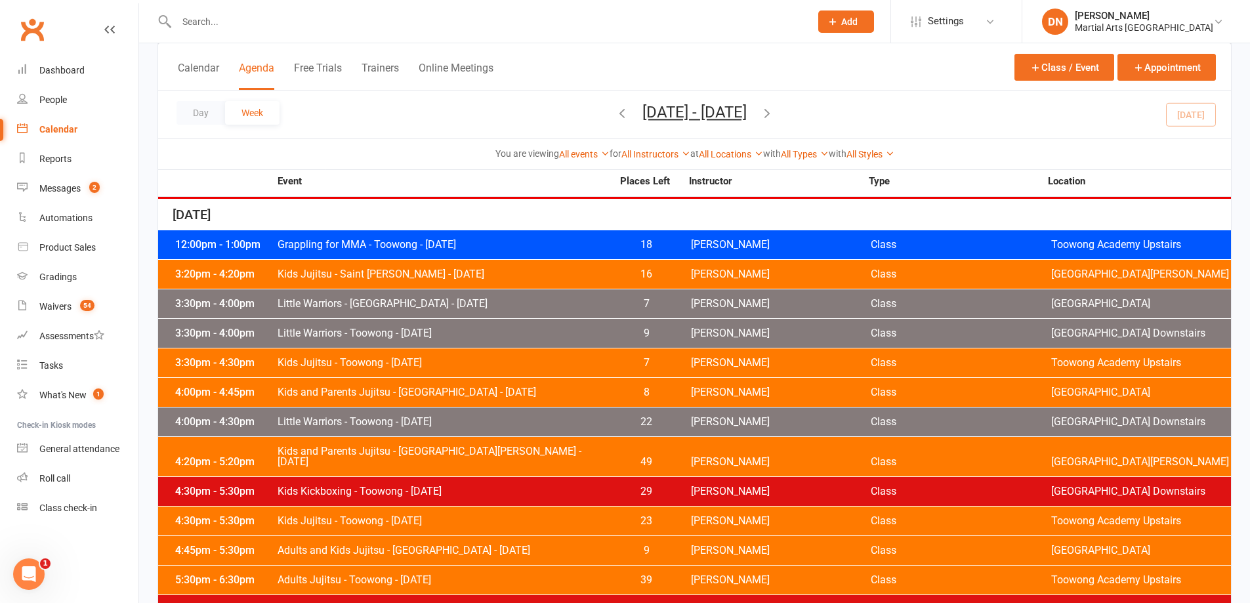
click at [741, 422] on span "[PERSON_NAME]" at bounding box center [781, 422] width 180 height 10
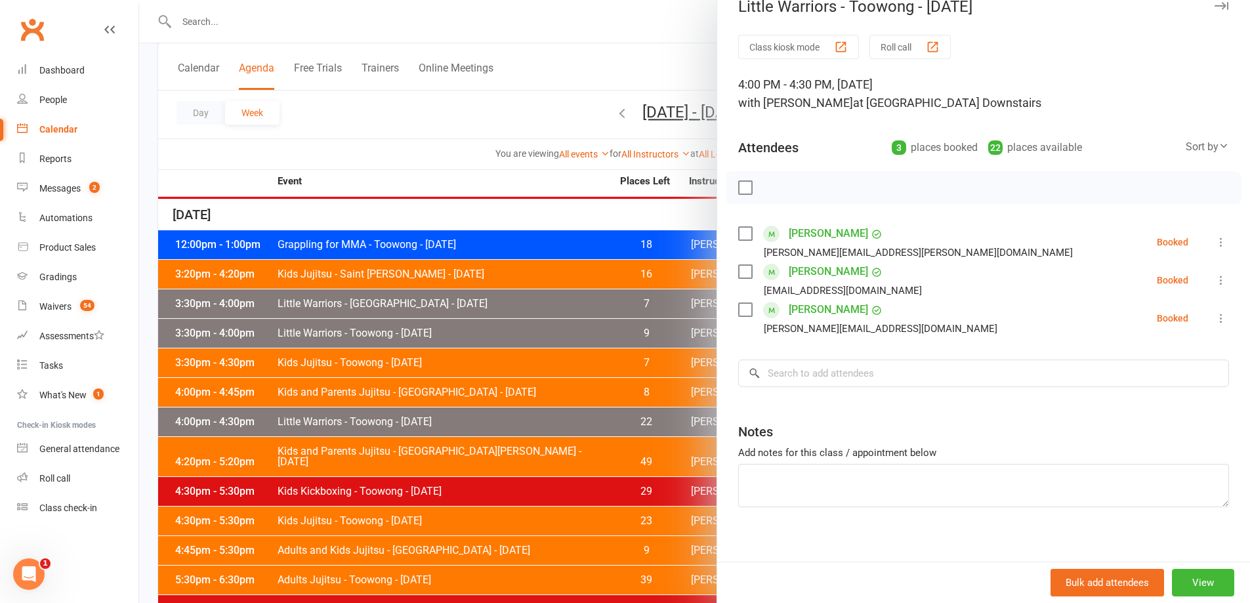
scroll to position [32, 0]
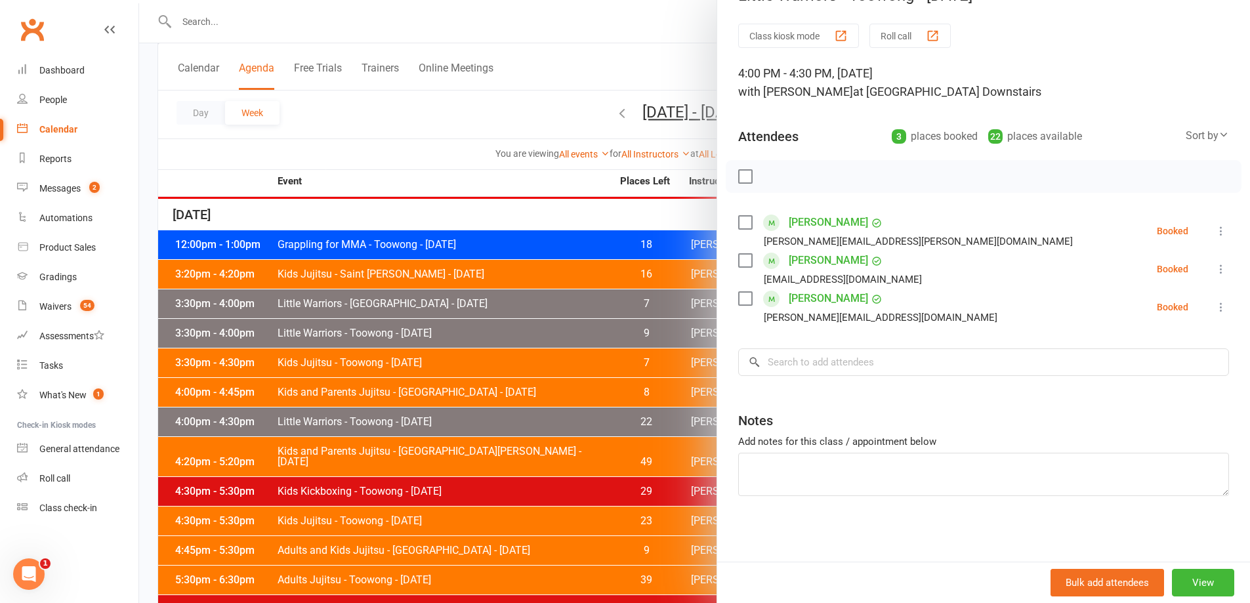
click at [321, 28] on div at bounding box center [694, 301] width 1110 height 603
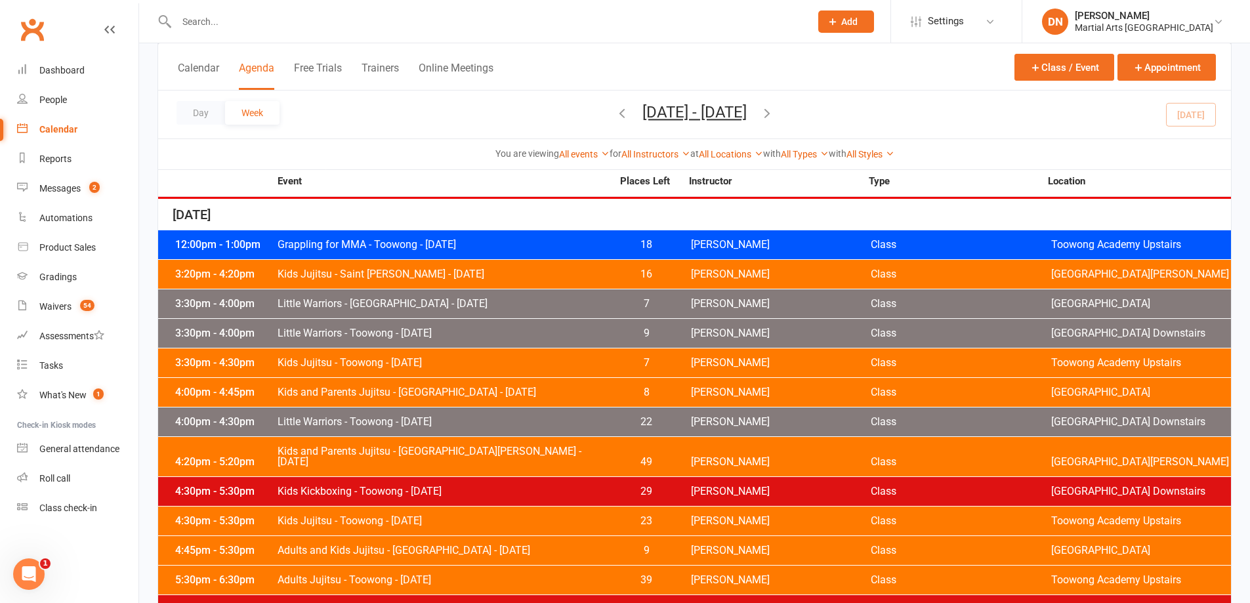
click at [294, 22] on input "text" at bounding box center [487, 21] width 628 height 18
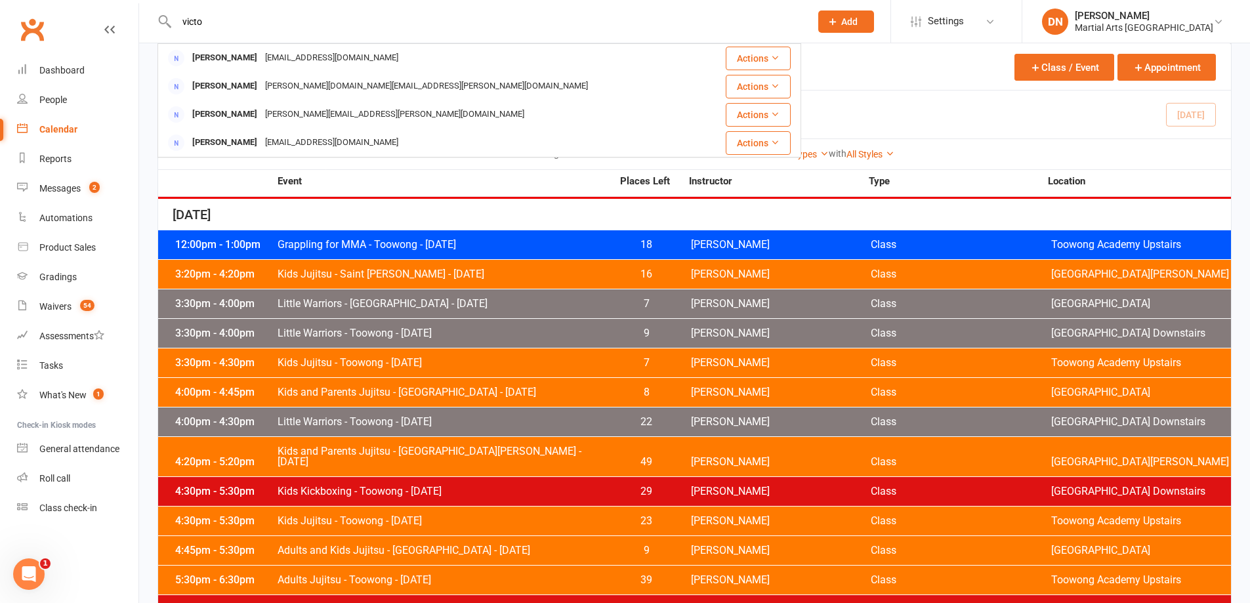
type input "[PERSON_NAME]"
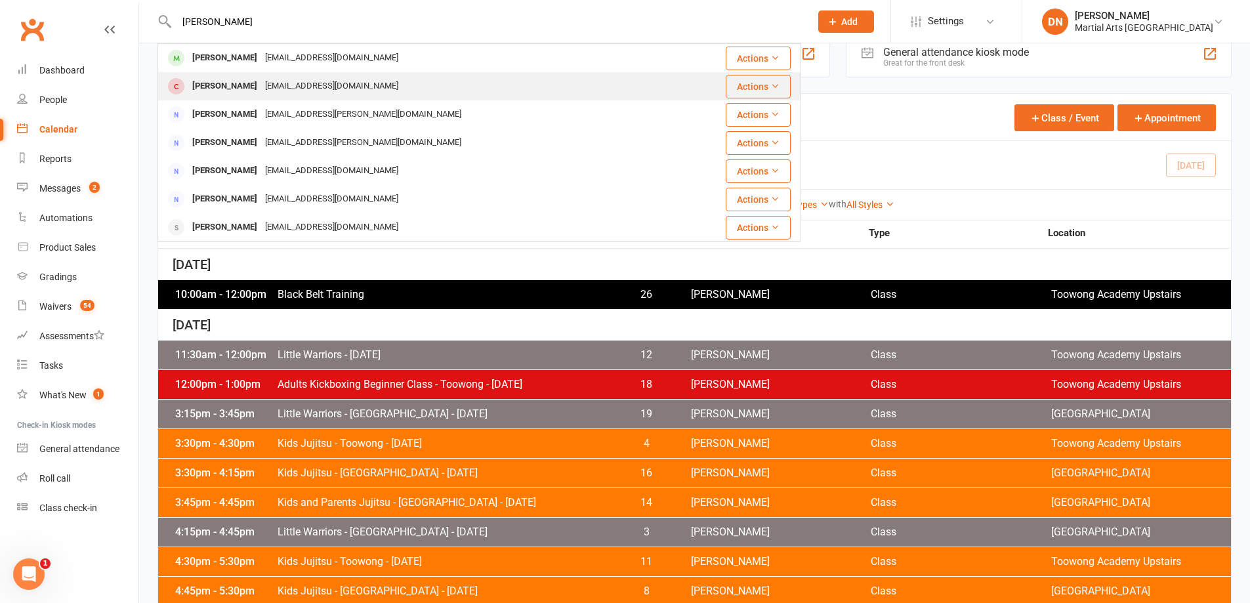
scroll to position [0, 0]
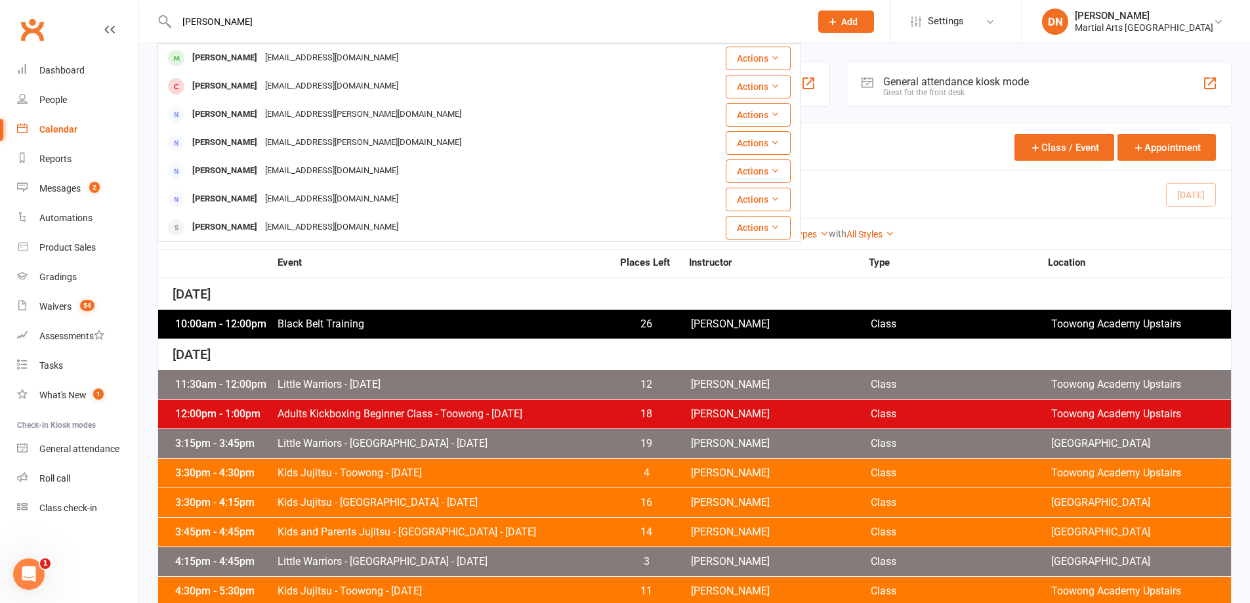
drag, startPoint x: 259, startPoint y: 20, endPoint x: 163, endPoint y: 21, distance: 96.4
click at [165, 21] on div "[PERSON_NAME] [PERSON_NAME] [EMAIL_ADDRESS][DOMAIN_NAME] Actions [PERSON_NAME] …" at bounding box center [478, 21] width 643 height 43
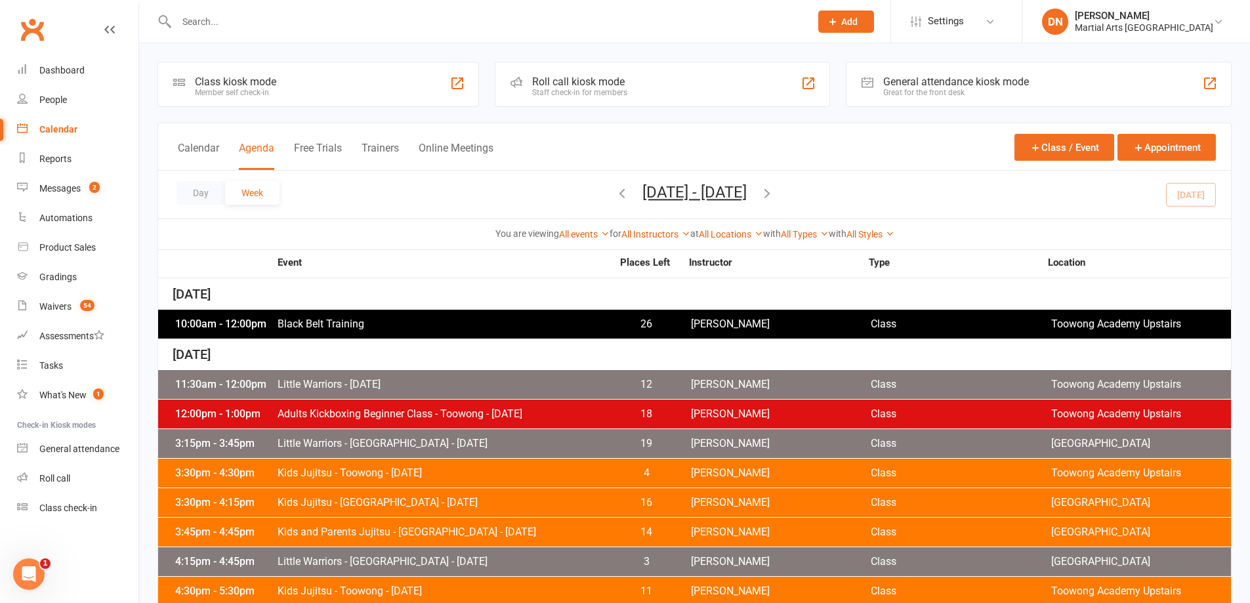
click at [49, 130] on div "Calendar" at bounding box center [58, 129] width 38 height 10
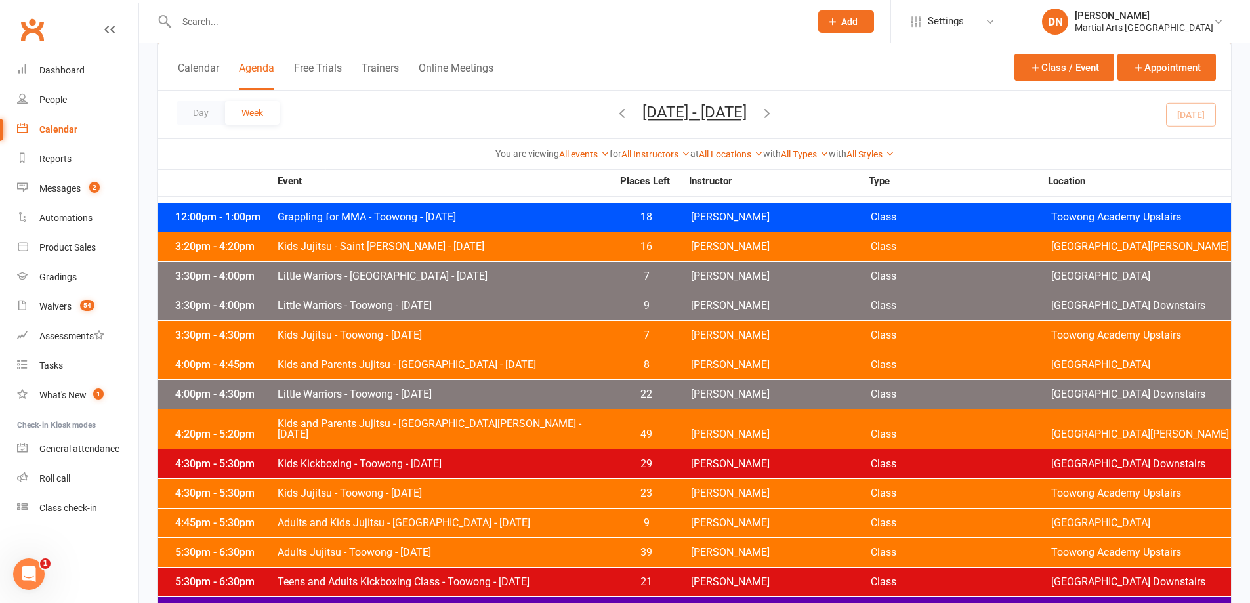
scroll to position [612, 0]
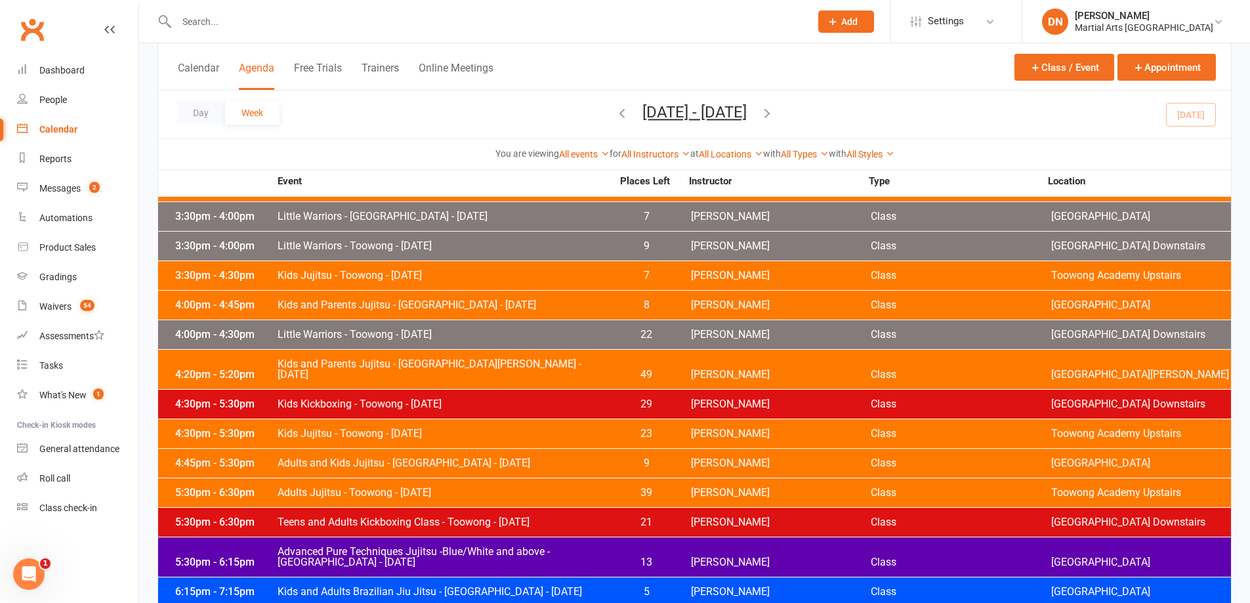
click at [695, 342] on div "4:00pm - 4:30pm Little Warriors - [GEOGRAPHIC_DATA] - [DATE] 22 [PERSON_NAME] C…" at bounding box center [694, 334] width 1072 height 29
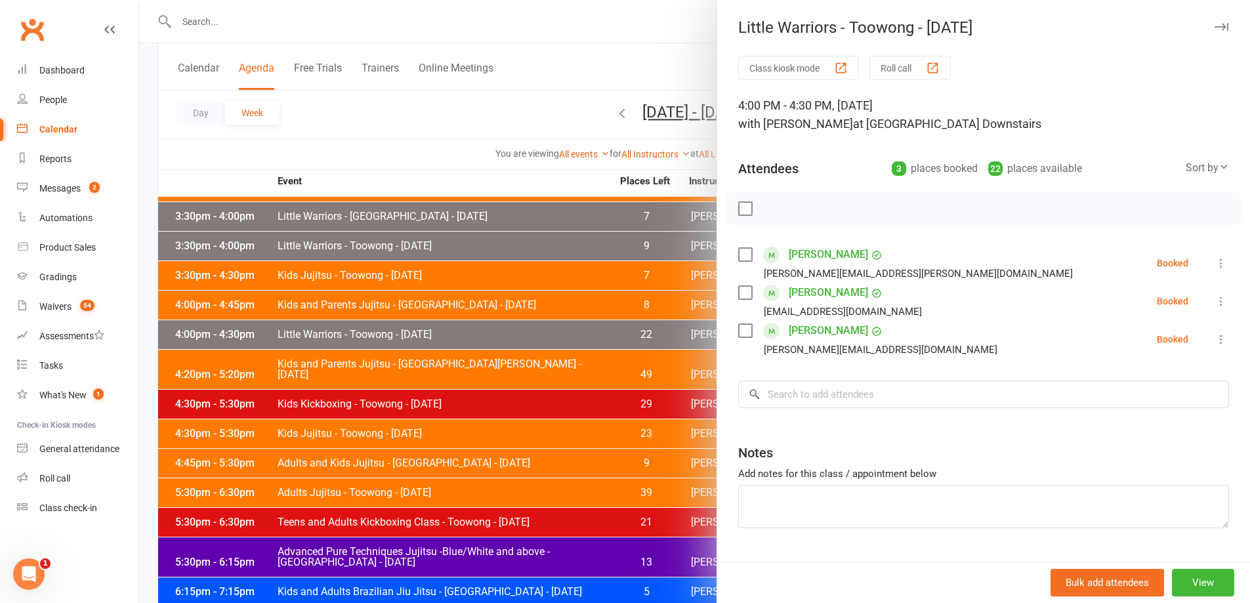
click at [1214, 266] on icon at bounding box center [1220, 262] width 13 height 13
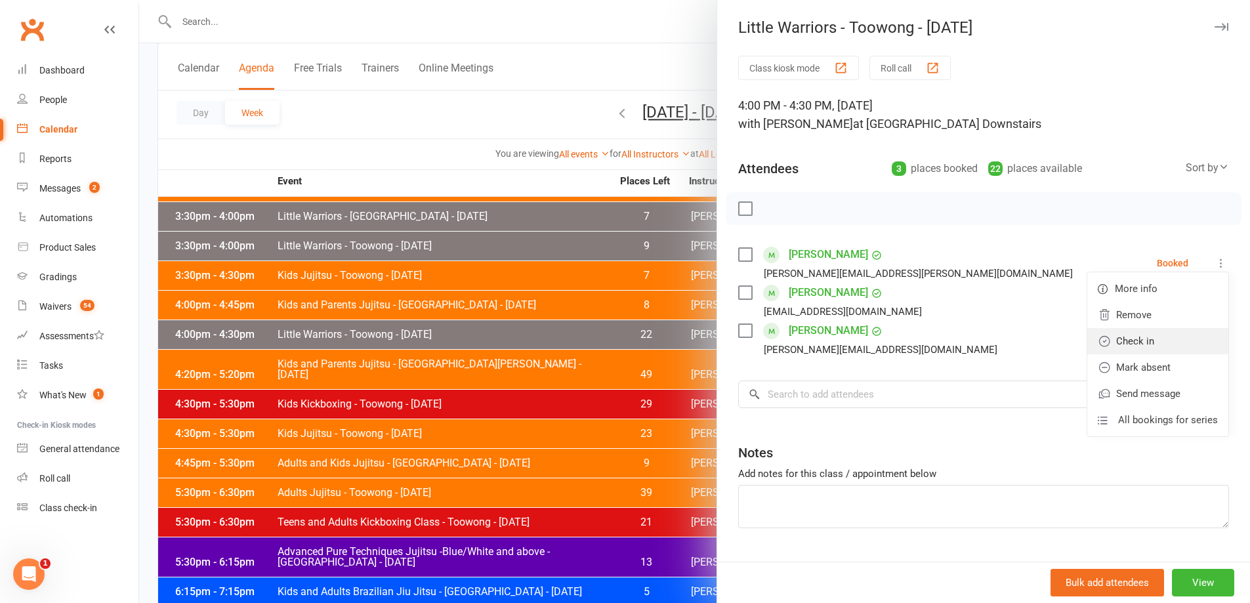
click at [1149, 342] on link "Check in" at bounding box center [1157, 341] width 141 height 26
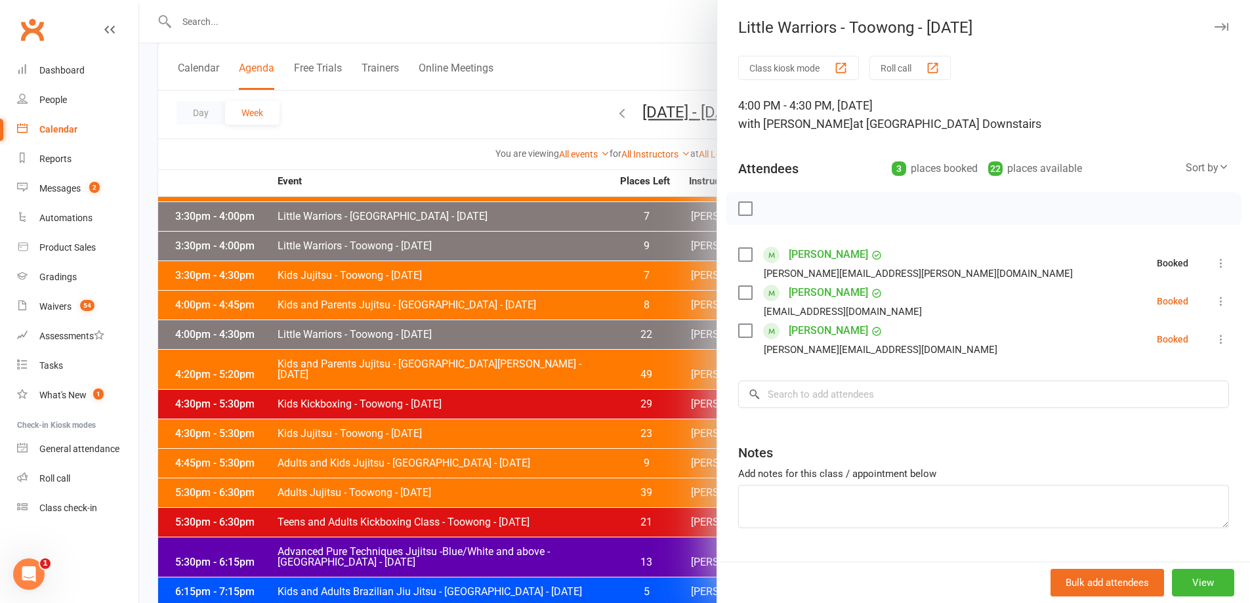
click at [1214, 300] on icon at bounding box center [1220, 301] width 13 height 13
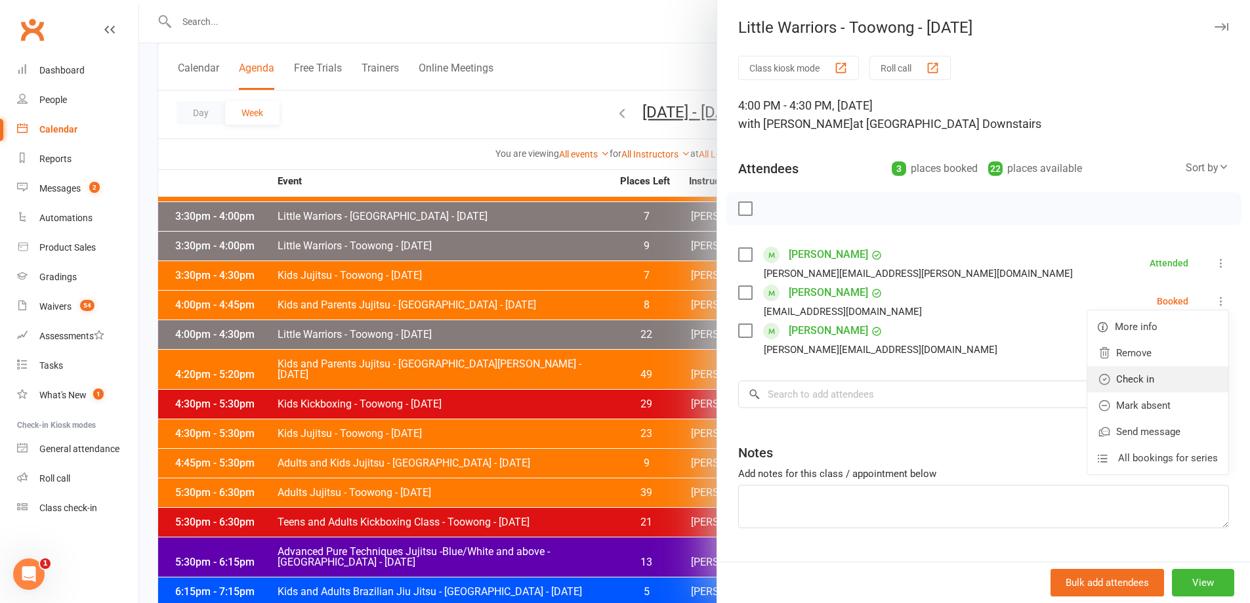
click at [1161, 384] on link "Check in" at bounding box center [1157, 379] width 141 height 26
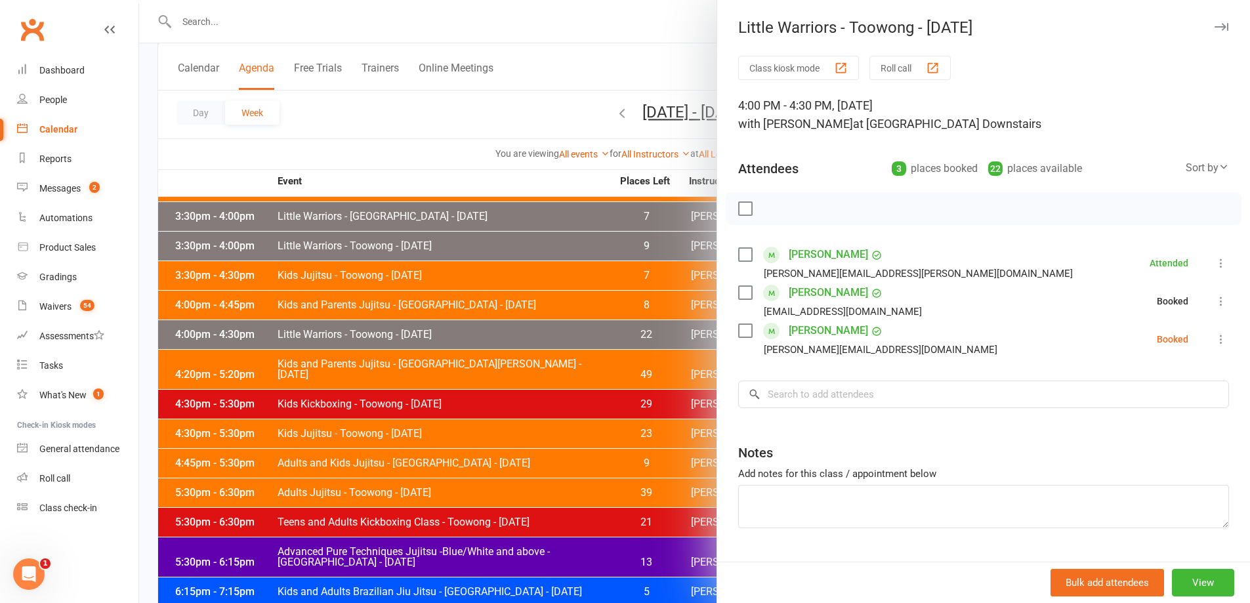
click at [1213, 347] on button at bounding box center [1221, 339] width 16 height 16
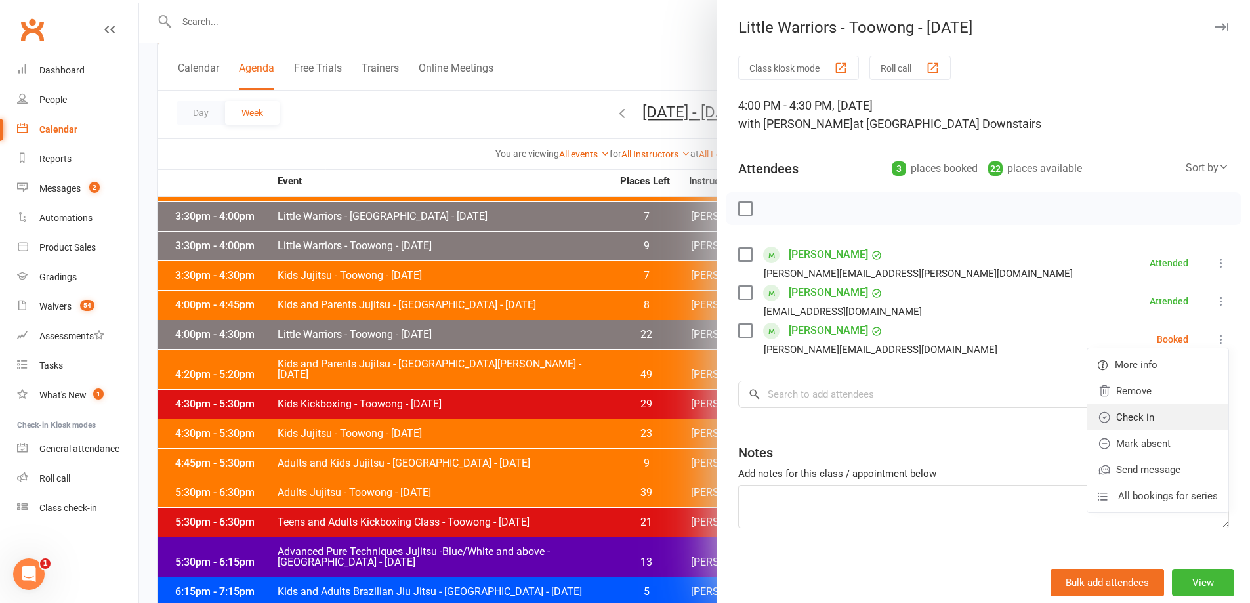
click at [1153, 412] on link "Check in" at bounding box center [1157, 417] width 141 height 26
